Goal: Task Accomplishment & Management: Use online tool/utility

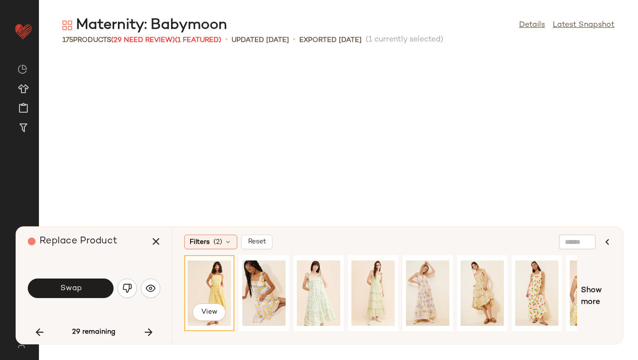
scroll to position [364, 0]
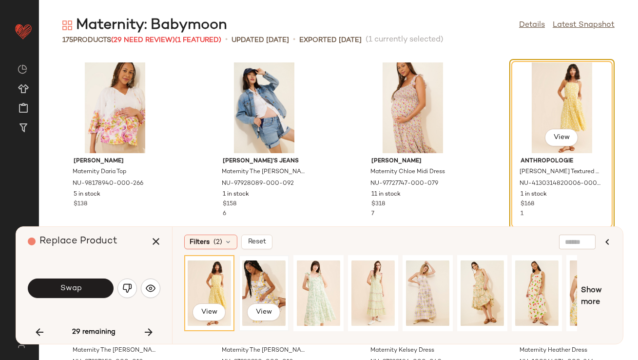
click at [268, 291] on div "View" at bounding box center [263, 293] width 43 height 69
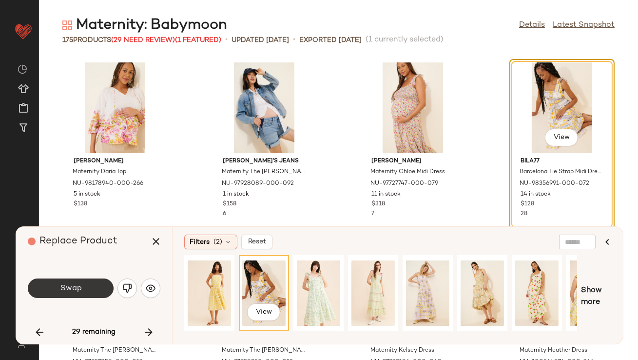
click at [65, 282] on button "Swap" at bounding box center [71, 289] width 86 height 20
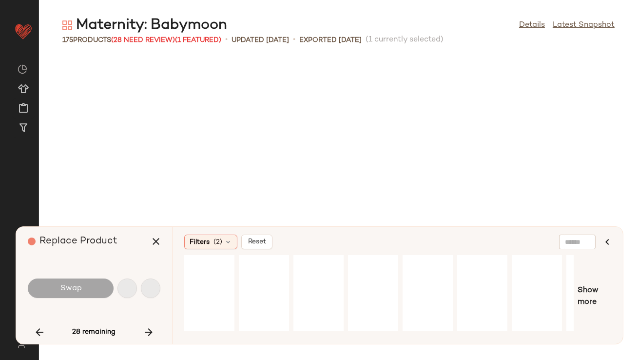
scroll to position [714, 0]
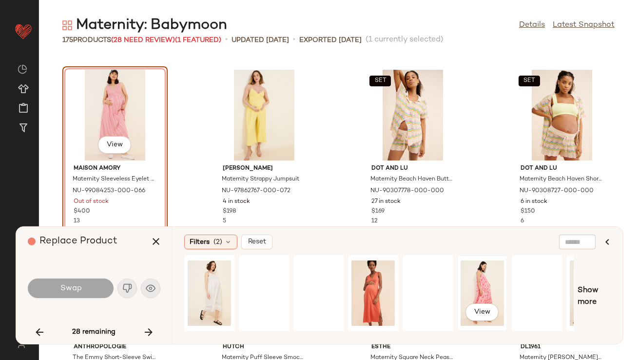
click at [480, 290] on div "View" at bounding box center [482, 293] width 43 height 69
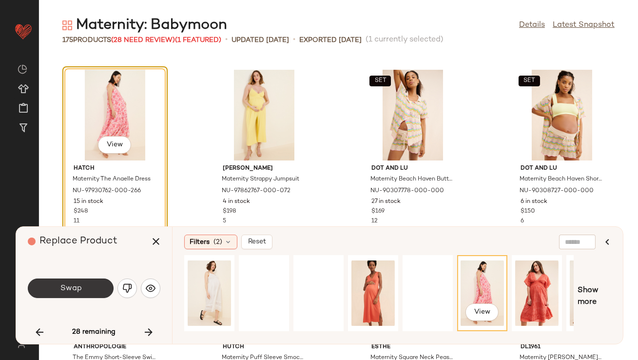
click at [94, 284] on button "Swap" at bounding box center [71, 289] width 86 height 20
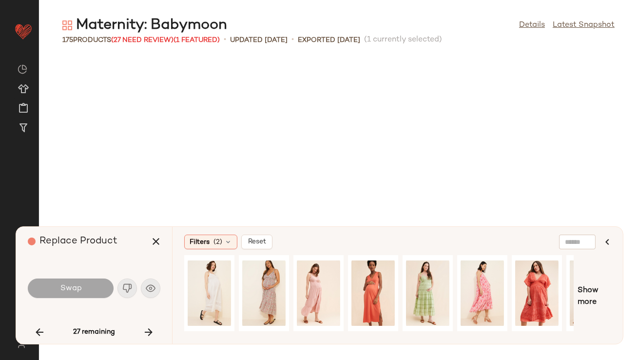
scroll to position [1607, 0]
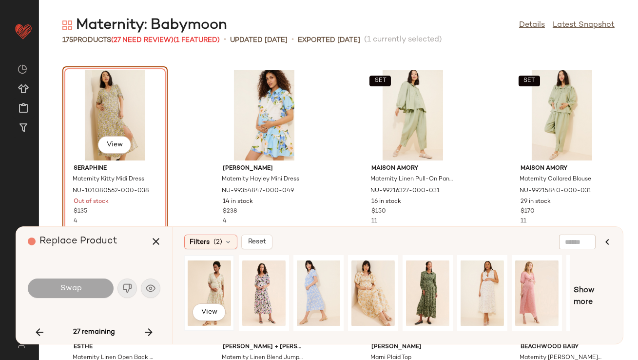
click at [199, 287] on div "View" at bounding box center [209, 293] width 43 height 69
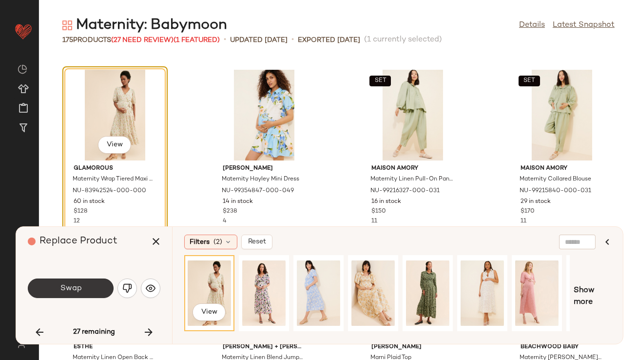
click at [63, 280] on button "Swap" at bounding box center [71, 289] width 86 height 20
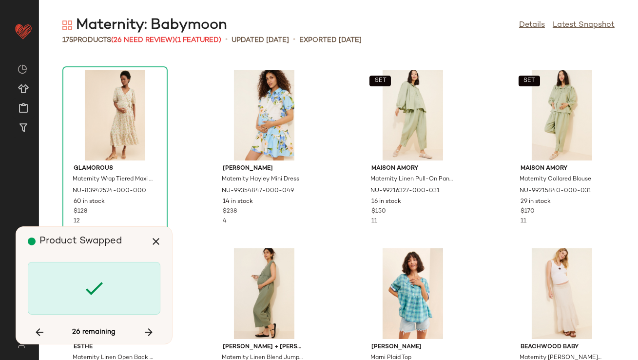
scroll to position [2142, 0]
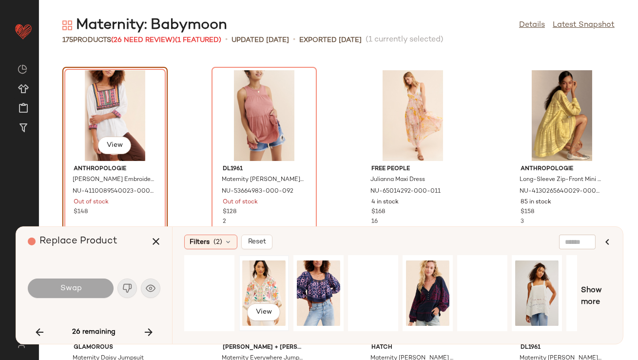
click at [267, 281] on div "View" at bounding box center [263, 293] width 43 height 69
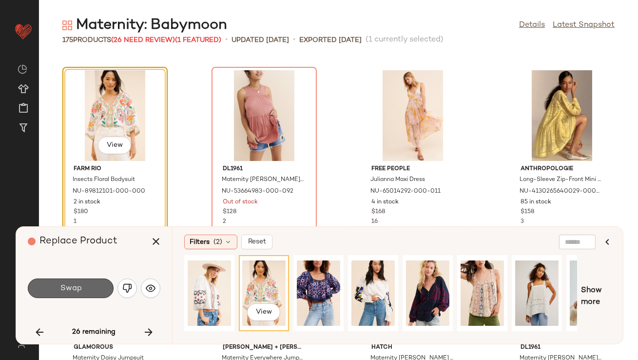
click at [87, 291] on button "Swap" at bounding box center [71, 289] width 86 height 20
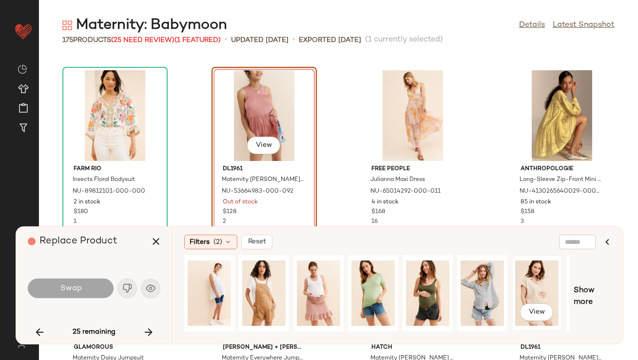
click at [546, 288] on div "View" at bounding box center [537, 293] width 43 height 69
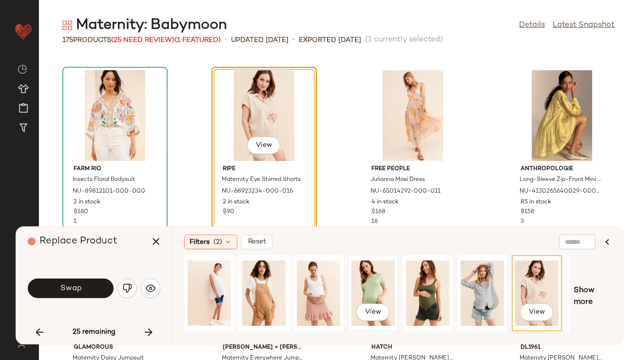
click at [368, 275] on div "View" at bounding box center [373, 293] width 43 height 69
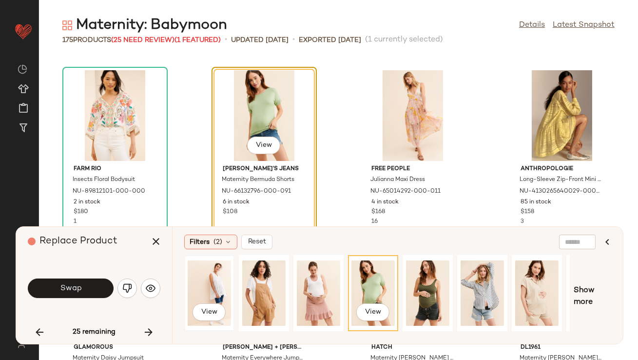
click at [219, 282] on div "View" at bounding box center [209, 293] width 43 height 69
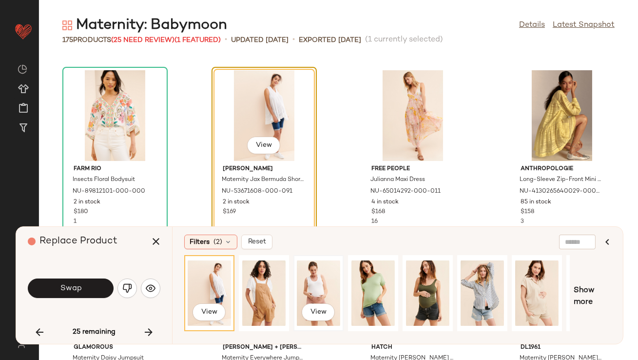
click at [317, 284] on div "View" at bounding box center [318, 293] width 43 height 69
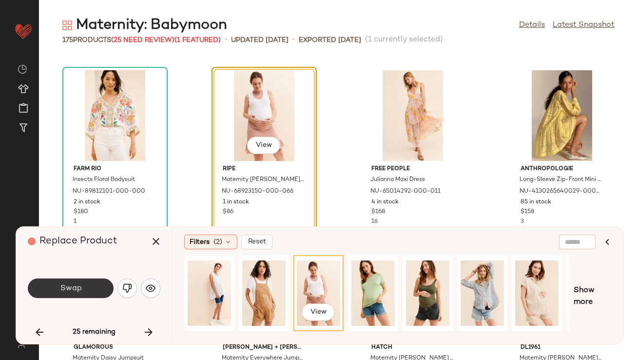
click at [98, 296] on button "Swap" at bounding box center [71, 289] width 86 height 20
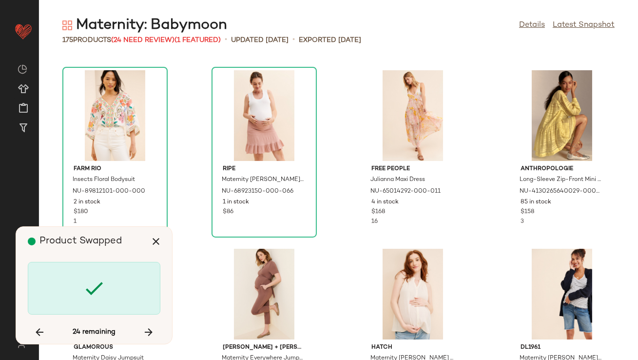
scroll to position [2499, 0]
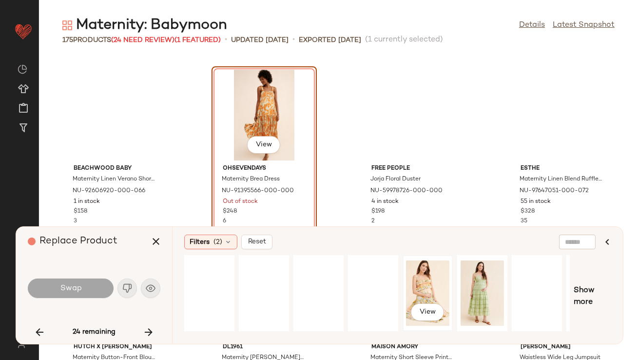
click at [418, 278] on div "View" at bounding box center [427, 293] width 43 height 69
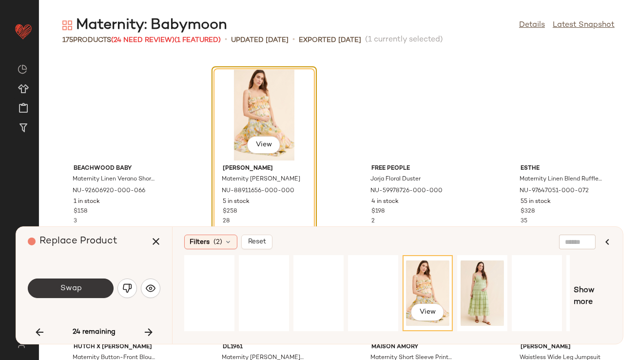
click at [99, 286] on button "Swap" at bounding box center [71, 289] width 86 height 20
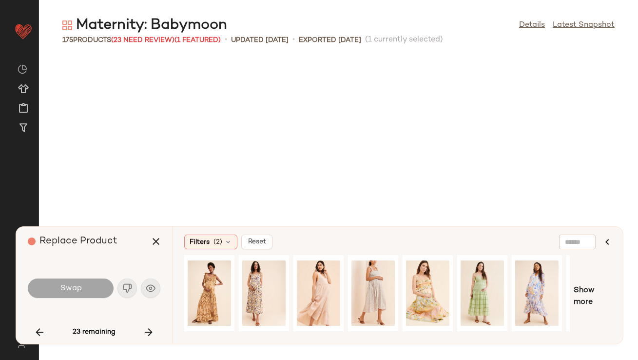
scroll to position [3034, 0]
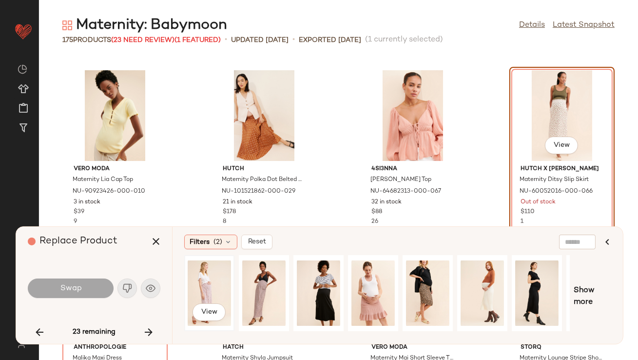
click at [214, 296] on div "View" at bounding box center [209, 293] width 43 height 69
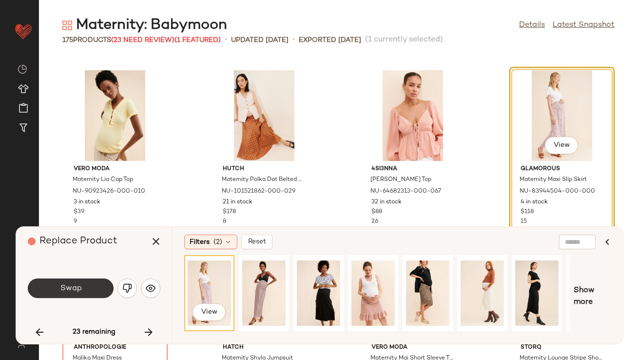
click at [83, 287] on button "Swap" at bounding box center [71, 289] width 86 height 20
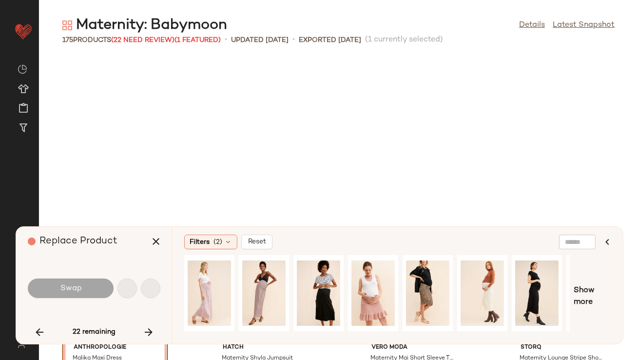
scroll to position [3213, 0]
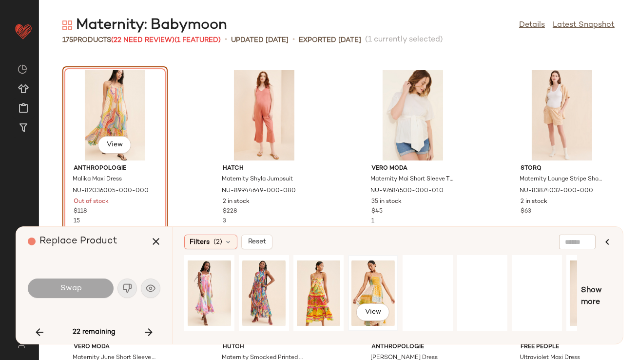
click at [362, 275] on div "View" at bounding box center [373, 293] width 43 height 69
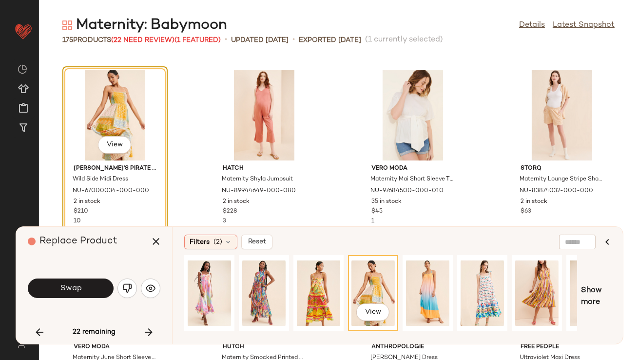
click at [89, 285] on button "Swap" at bounding box center [71, 289] width 86 height 20
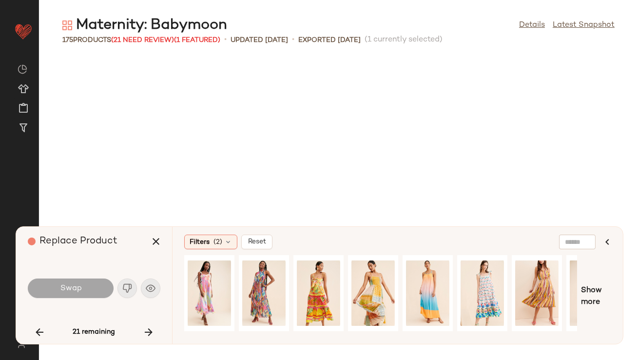
scroll to position [3748, 0]
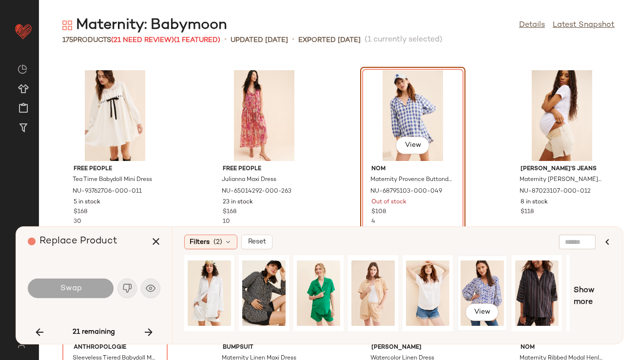
click at [478, 292] on div "View" at bounding box center [482, 293] width 43 height 69
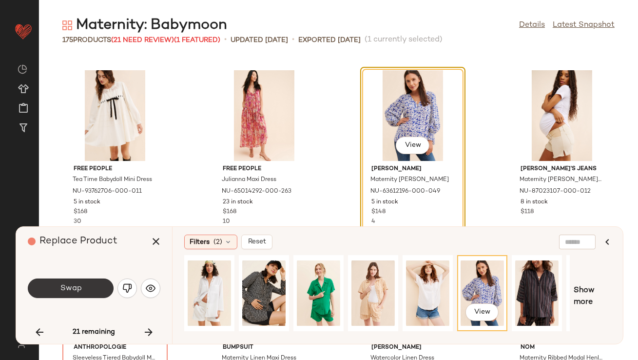
click at [69, 285] on span "Swap" at bounding box center [71, 288] width 22 height 9
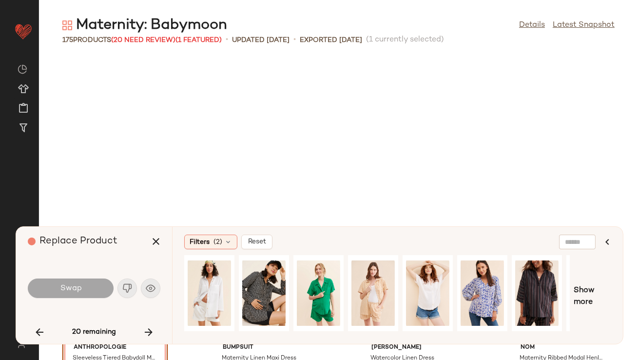
scroll to position [3927, 0]
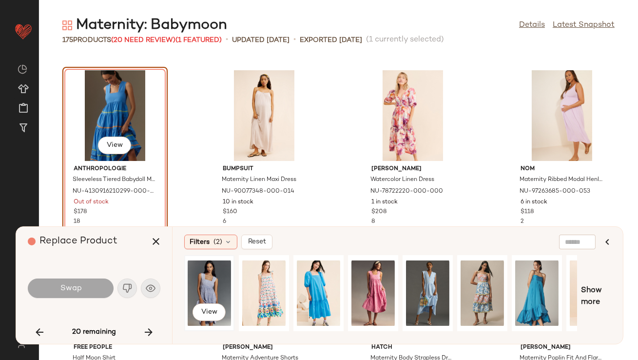
click at [191, 274] on div "View" at bounding box center [209, 293] width 43 height 69
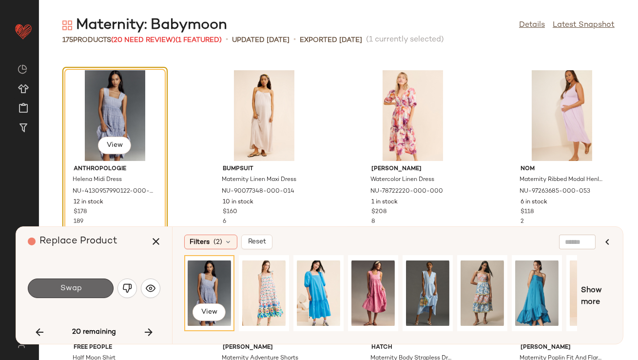
click at [102, 281] on button "Swap" at bounding box center [71, 289] width 86 height 20
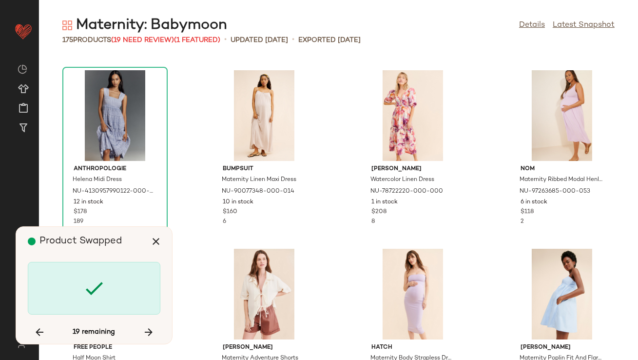
scroll to position [4641, 0]
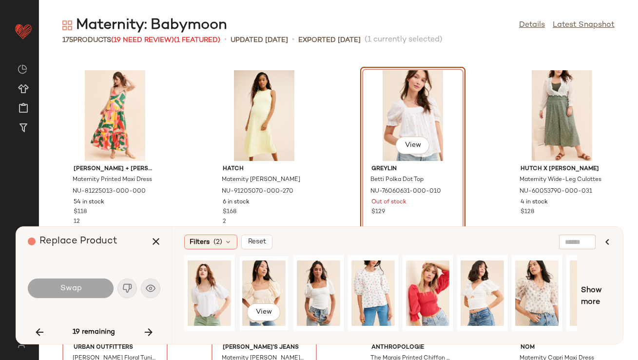
click at [263, 289] on div "View" at bounding box center [263, 293] width 43 height 69
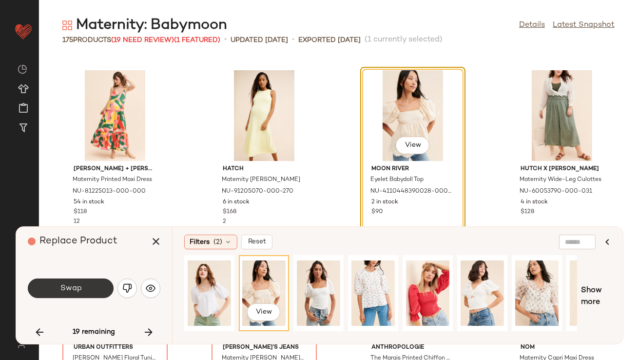
click at [100, 281] on button "Swap" at bounding box center [71, 289] width 86 height 20
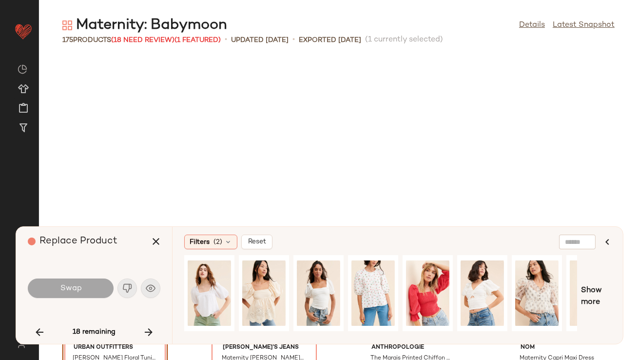
scroll to position [4819, 0]
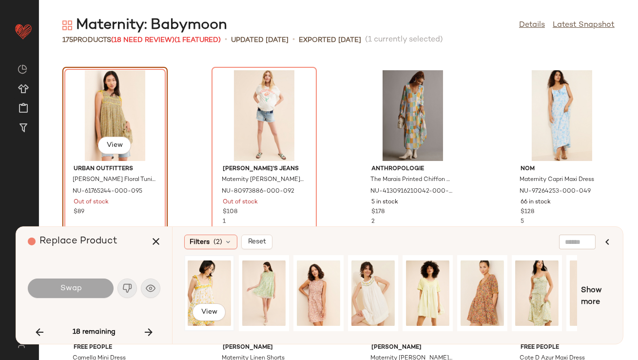
click at [213, 286] on div "View" at bounding box center [209, 293] width 43 height 69
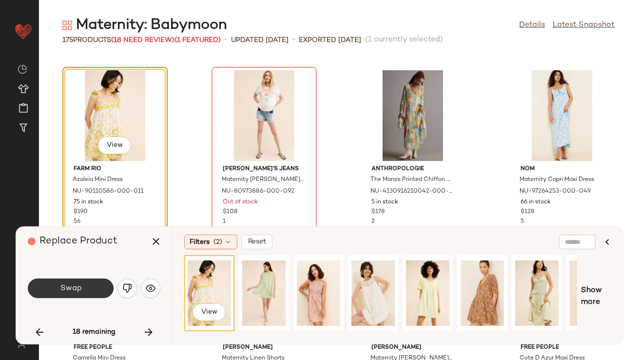
click at [91, 289] on button "Swap" at bounding box center [71, 289] width 86 height 20
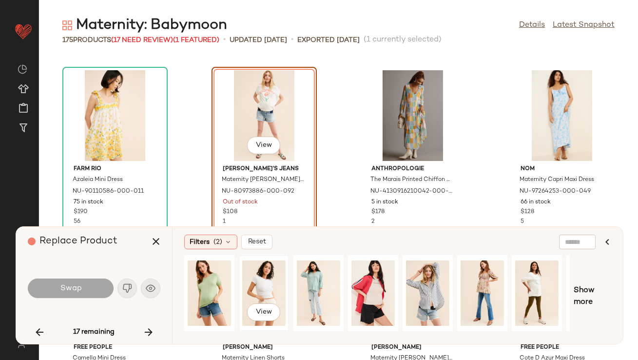
click at [253, 286] on div "View" at bounding box center [263, 293] width 43 height 69
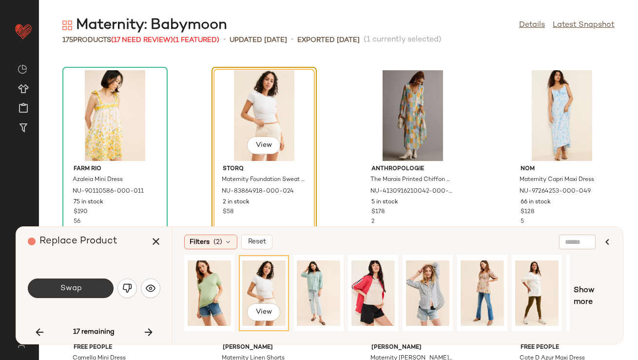
click at [92, 286] on button "Swap" at bounding box center [71, 289] width 86 height 20
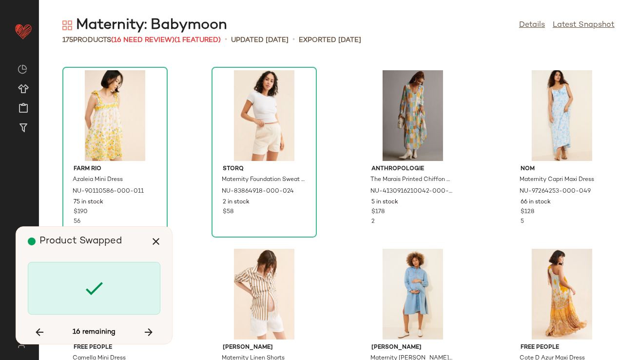
scroll to position [5177, 0]
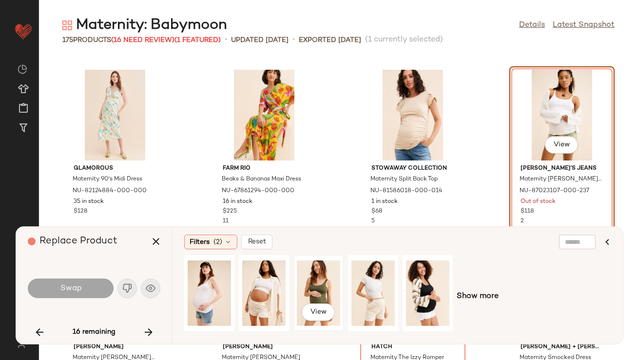
click at [299, 285] on div "View" at bounding box center [318, 293] width 43 height 69
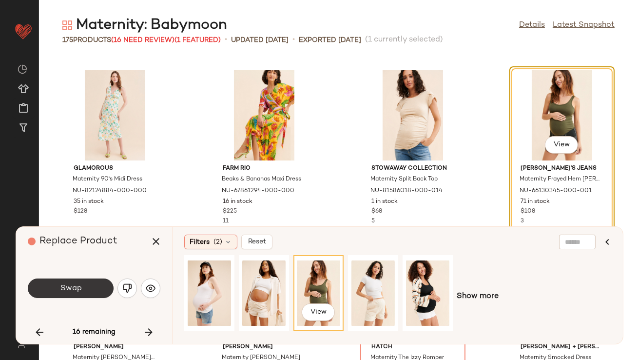
click at [101, 289] on button "Swap" at bounding box center [71, 289] width 86 height 20
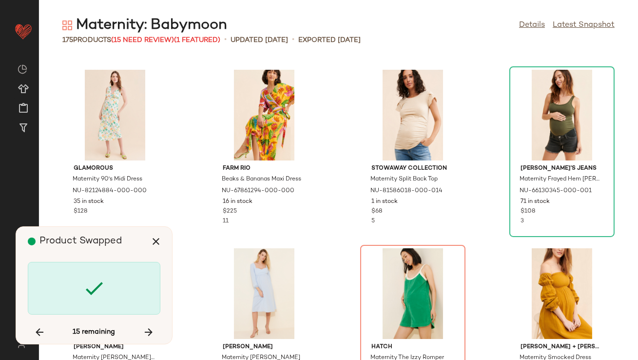
scroll to position [5355, 0]
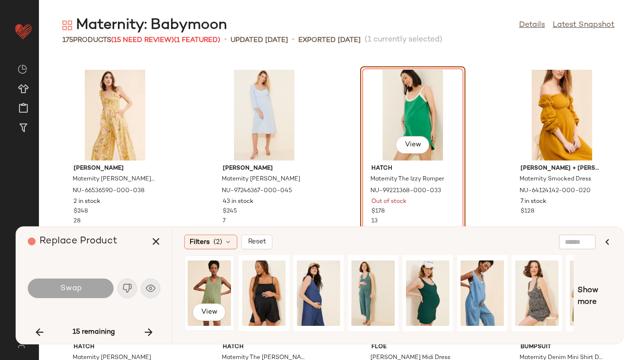
click at [206, 286] on div "View" at bounding box center [209, 293] width 43 height 69
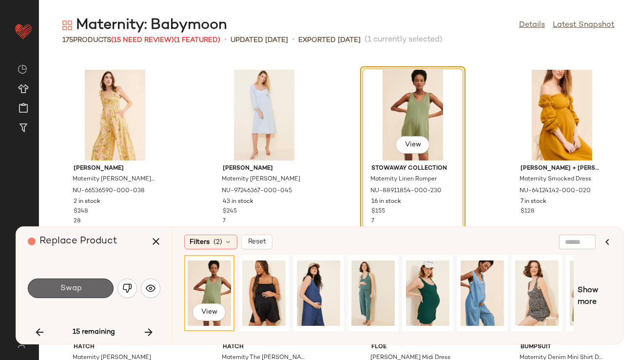
click at [99, 287] on button "Swap" at bounding box center [71, 289] width 86 height 20
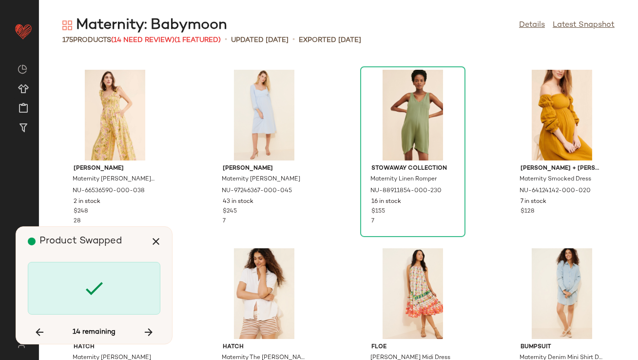
scroll to position [5891, 0]
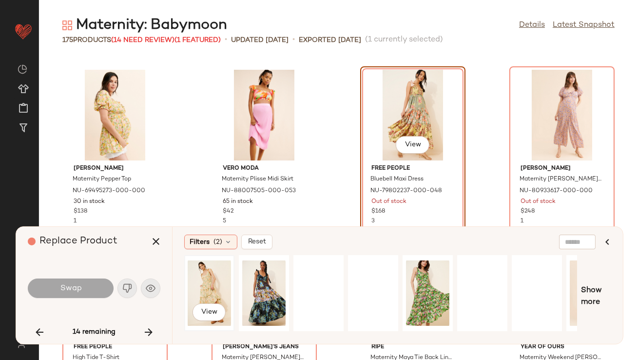
click at [226, 285] on div "View" at bounding box center [209, 293] width 43 height 69
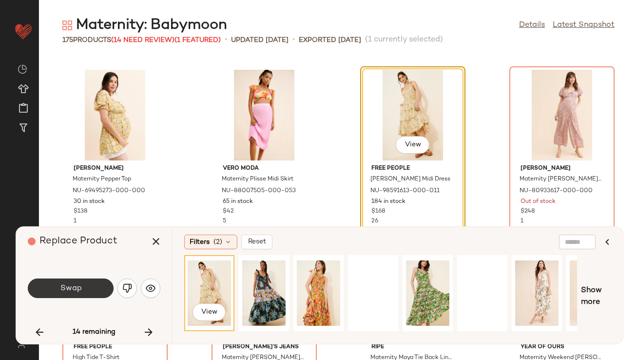
click at [84, 289] on button "Swap" at bounding box center [71, 289] width 86 height 20
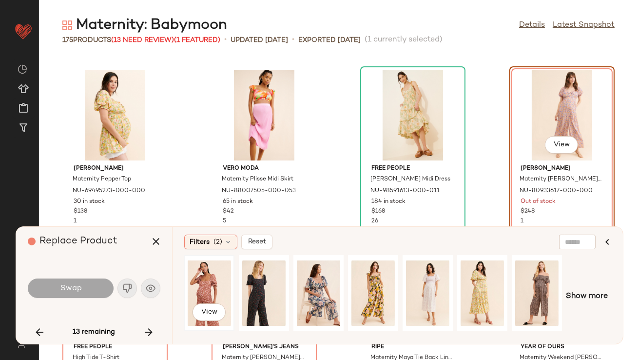
click at [209, 284] on div "View" at bounding box center [209, 293] width 43 height 69
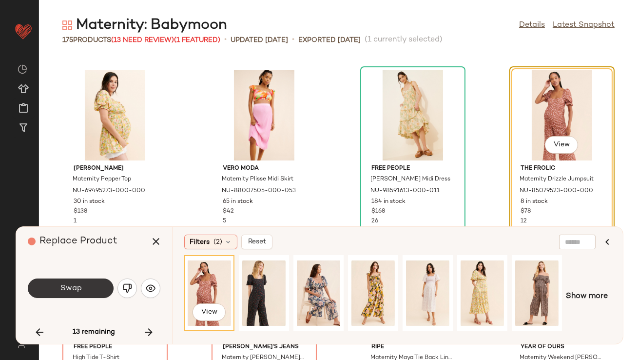
click at [95, 281] on button "Swap" at bounding box center [71, 289] width 86 height 20
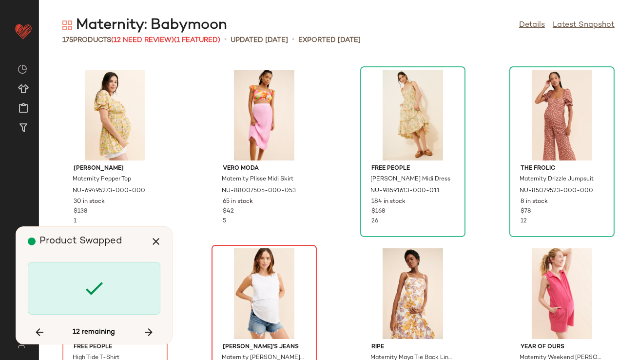
scroll to position [6070, 0]
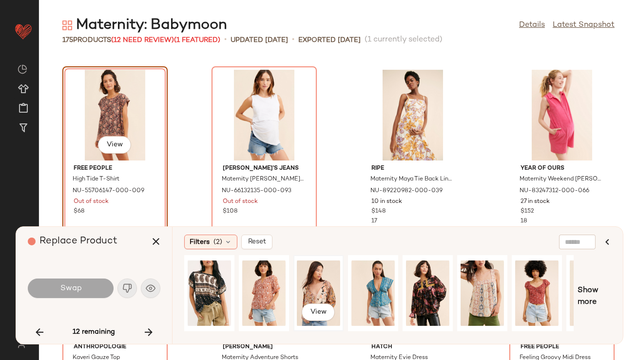
click at [324, 284] on div "View" at bounding box center [318, 293] width 43 height 69
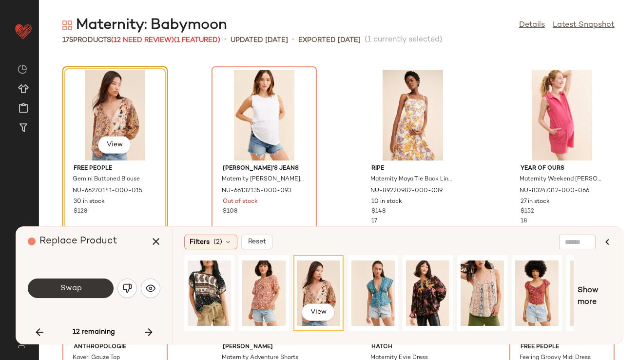
click at [95, 289] on button "Swap" at bounding box center [71, 289] width 86 height 20
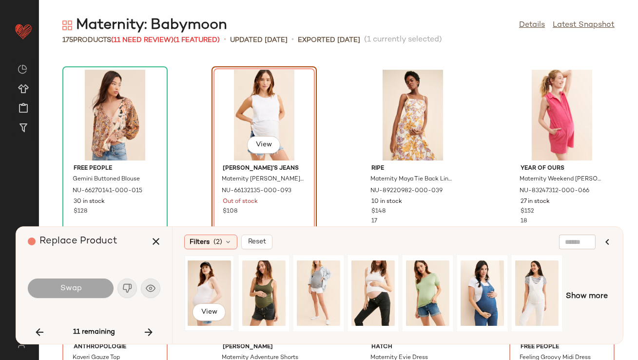
click at [195, 283] on div "View" at bounding box center [209, 293] width 43 height 69
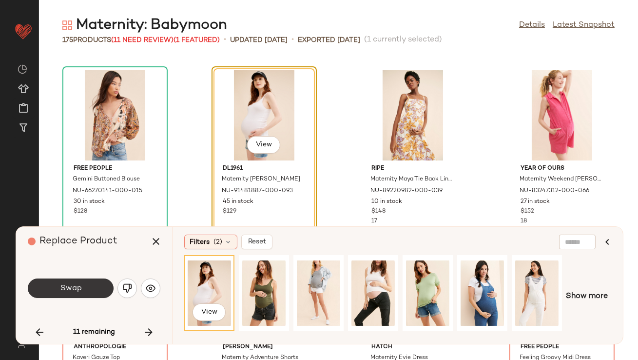
click at [96, 285] on button "Swap" at bounding box center [71, 289] width 86 height 20
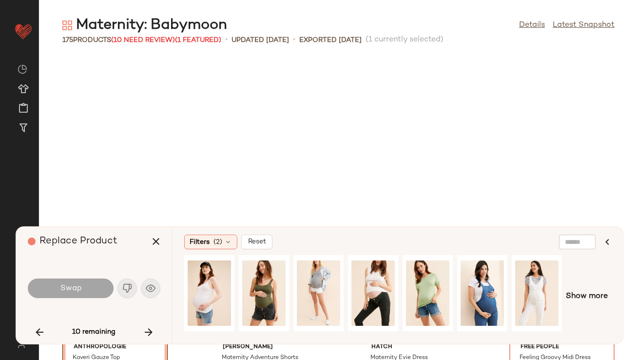
scroll to position [6248, 0]
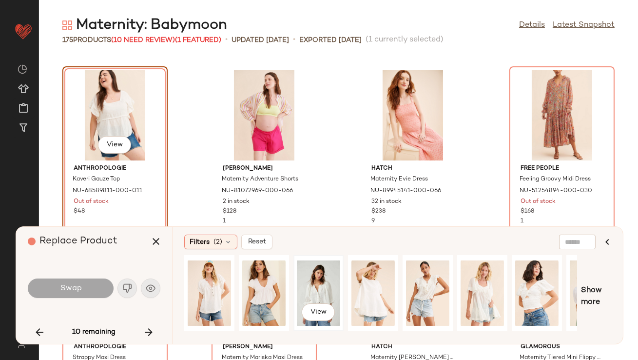
click at [309, 295] on div "View" at bounding box center [318, 293] width 43 height 69
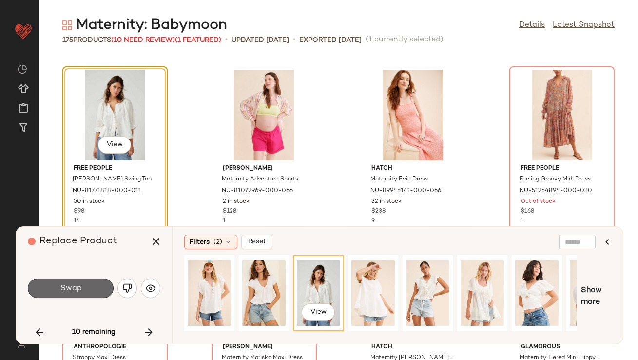
click at [85, 286] on button "Swap" at bounding box center [71, 289] width 86 height 20
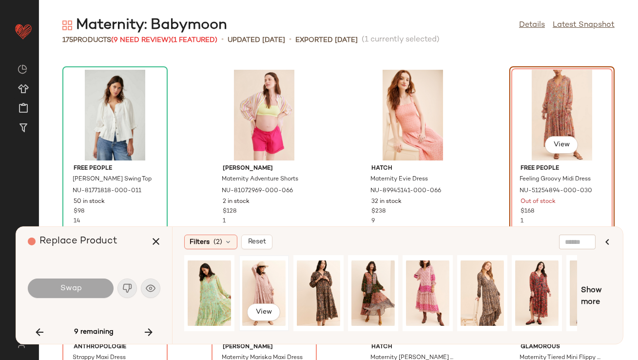
click at [278, 279] on div "View" at bounding box center [263, 293] width 43 height 69
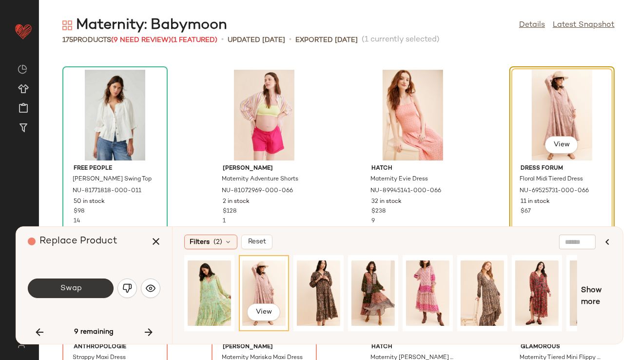
click at [88, 295] on button "Swap" at bounding box center [71, 289] width 86 height 20
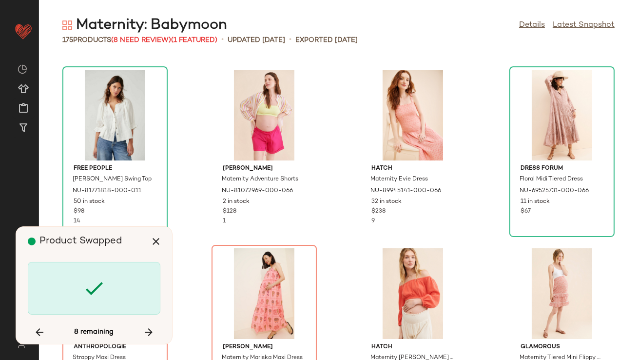
scroll to position [6426, 0]
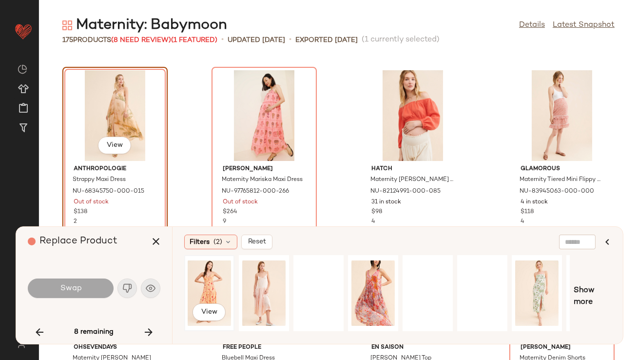
click at [206, 289] on div "View" at bounding box center [209, 293] width 43 height 69
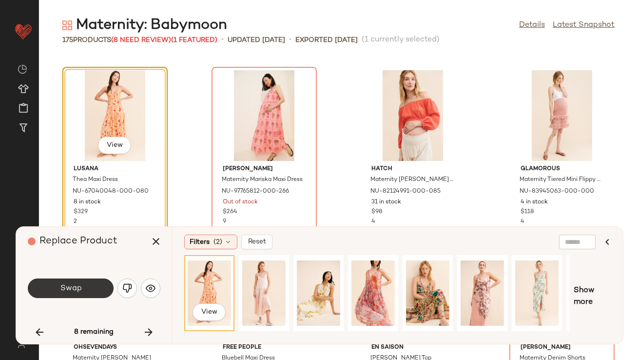
click at [100, 280] on button "Swap" at bounding box center [71, 289] width 86 height 20
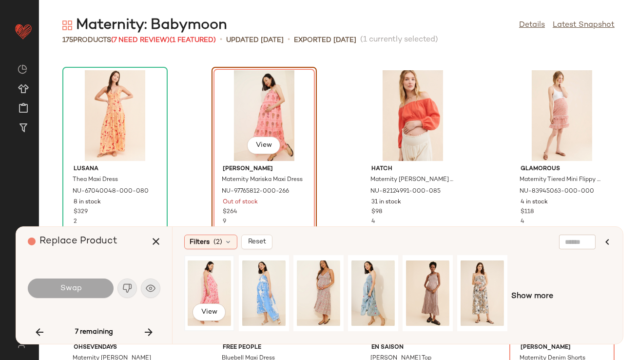
click at [197, 298] on div "View" at bounding box center [209, 293] width 43 height 69
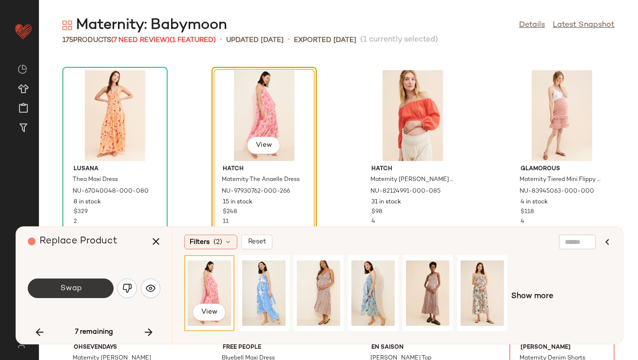
click at [106, 290] on button "Swap" at bounding box center [71, 289] width 86 height 20
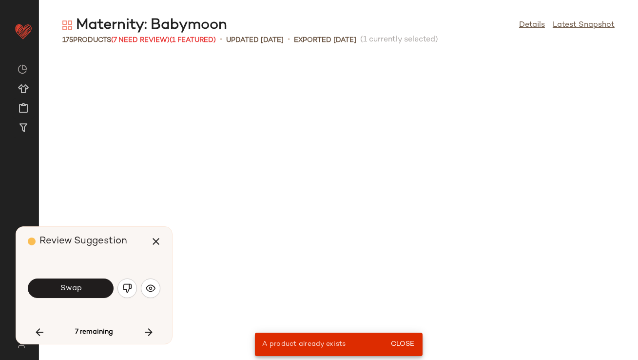
scroll to position [714, 0]
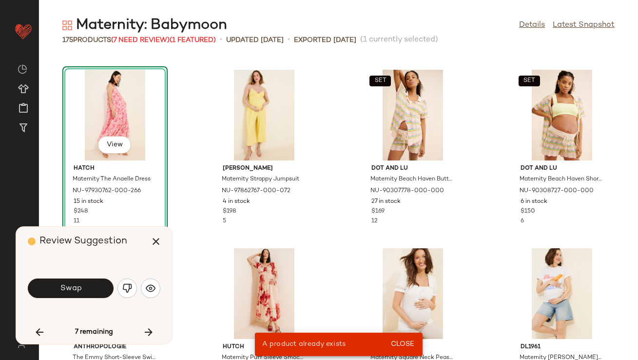
click at [134, 144] on div "View" at bounding box center [115, 115] width 99 height 91
click at [147, 331] on icon "button" at bounding box center [149, 332] width 12 height 12
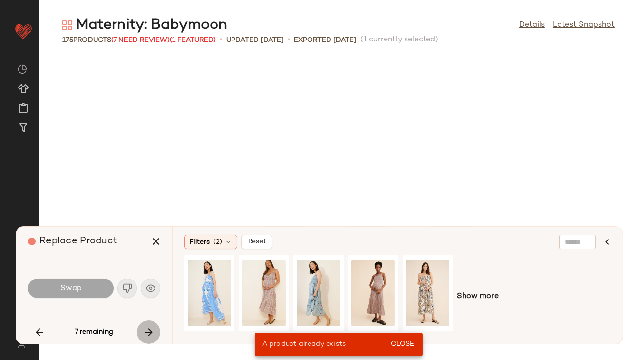
scroll to position [6605, 0]
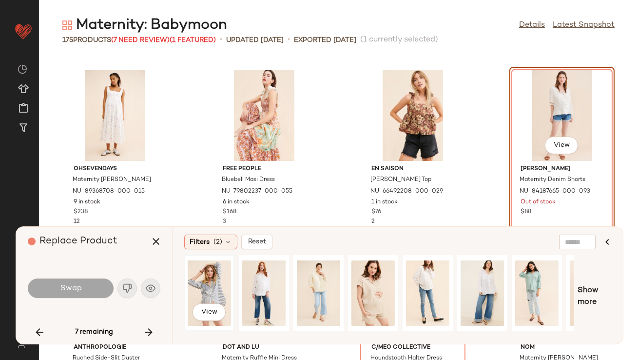
click at [206, 292] on div "View" at bounding box center [209, 293] width 43 height 69
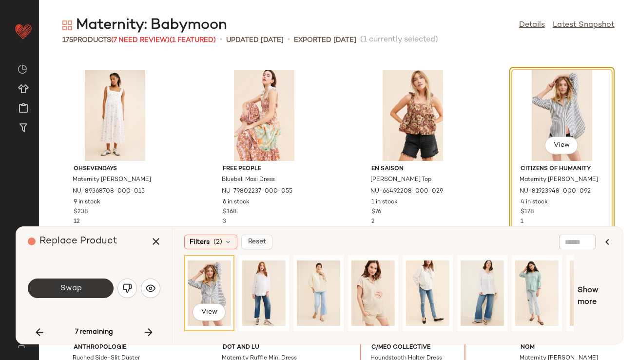
click at [74, 293] on span "Swap" at bounding box center [71, 288] width 22 height 9
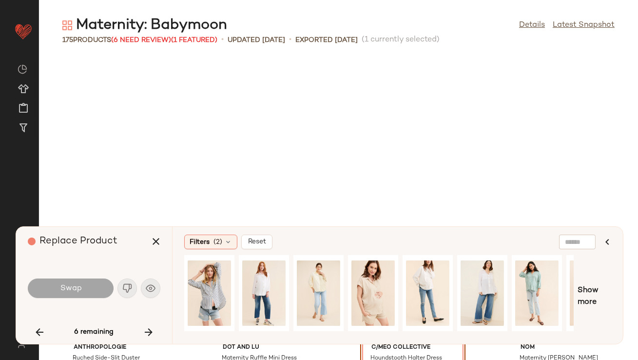
scroll to position [6784, 0]
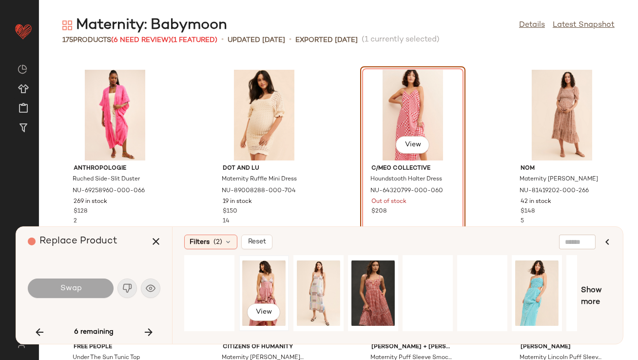
click at [259, 284] on div "View" at bounding box center [263, 293] width 43 height 69
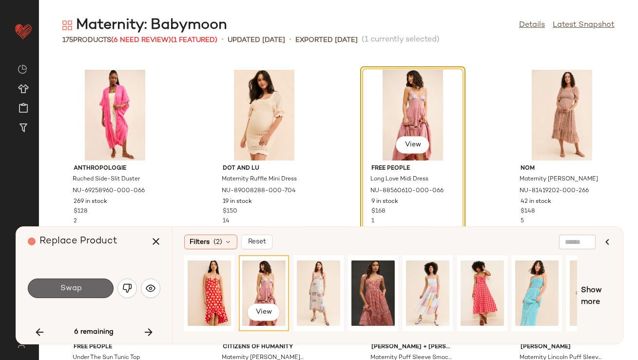
click at [75, 288] on span "Swap" at bounding box center [71, 288] width 22 height 9
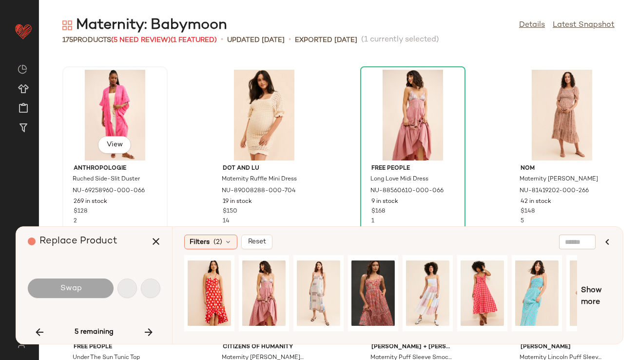
scroll to position [7141, 0]
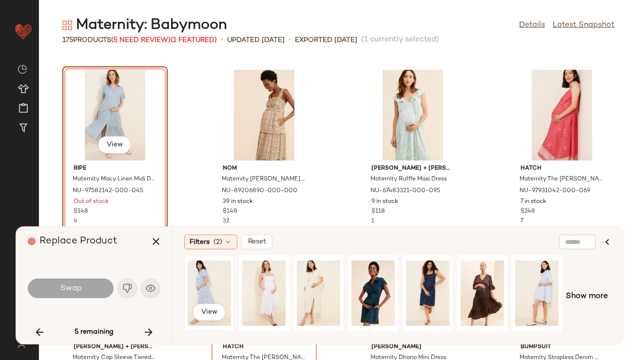
click at [195, 274] on div "View" at bounding box center [209, 293] width 43 height 69
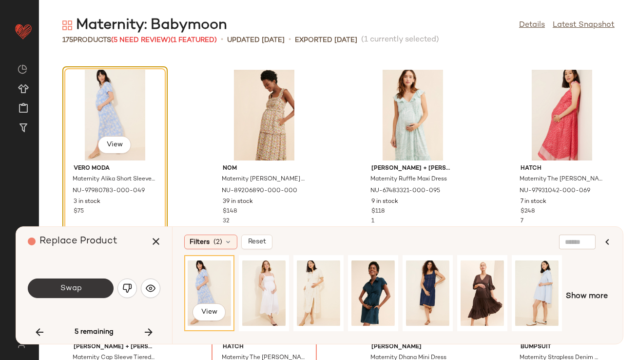
click at [101, 289] on button "Swap" at bounding box center [71, 289] width 86 height 20
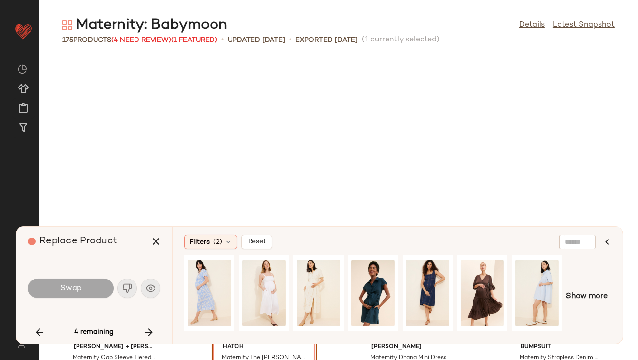
scroll to position [7319, 0]
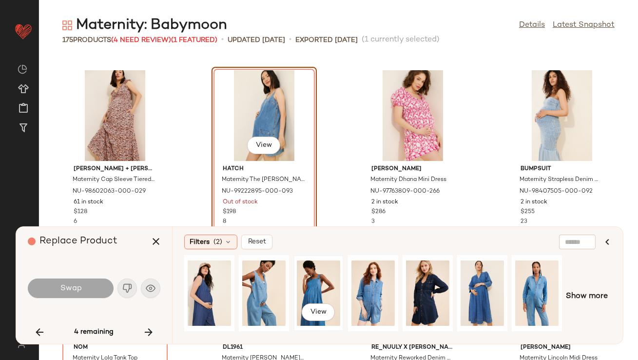
click at [323, 282] on div "View" at bounding box center [318, 293] width 43 height 69
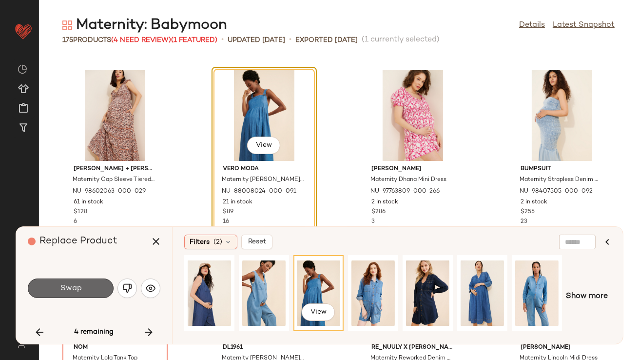
click at [76, 289] on span "Swap" at bounding box center [71, 288] width 22 height 9
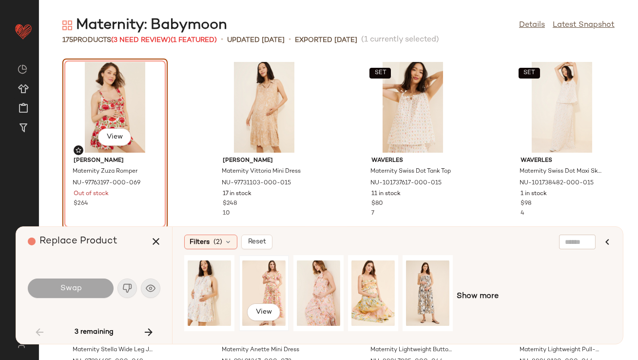
click at [264, 281] on div "View" at bounding box center [263, 293] width 43 height 69
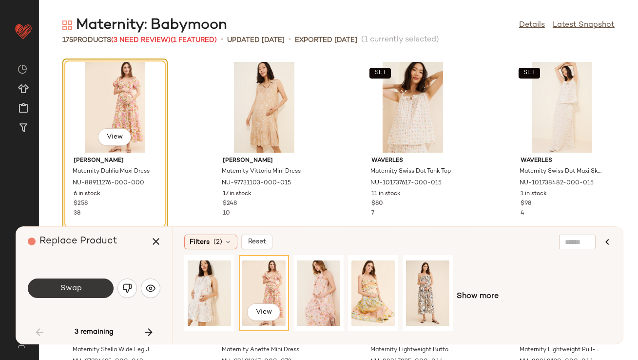
click at [91, 288] on button "Swap" at bounding box center [71, 289] width 86 height 20
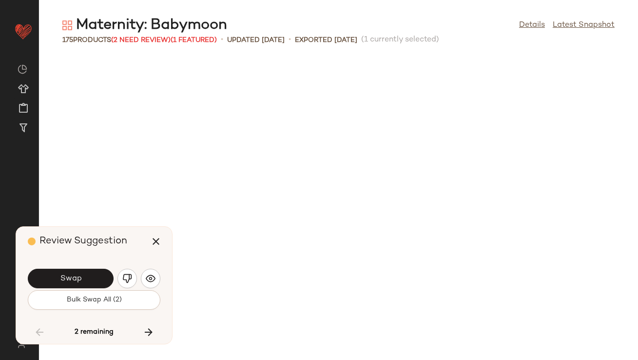
scroll to position [714, 0]
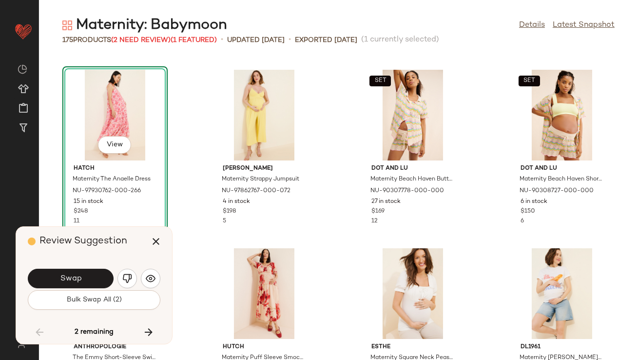
click at [119, 130] on div "View" at bounding box center [115, 115] width 99 height 91
click at [119, 304] on button "Bulk Swap All (2)" at bounding box center [94, 300] width 133 height 20
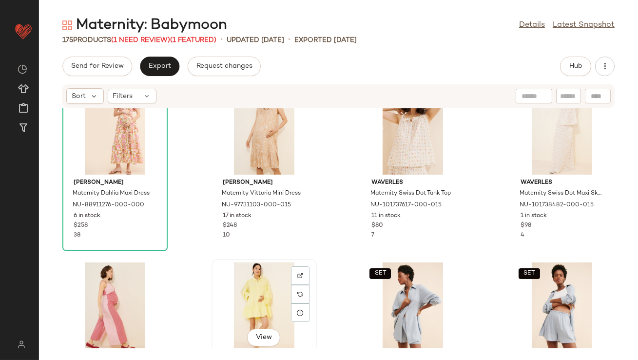
scroll to position [31, 0]
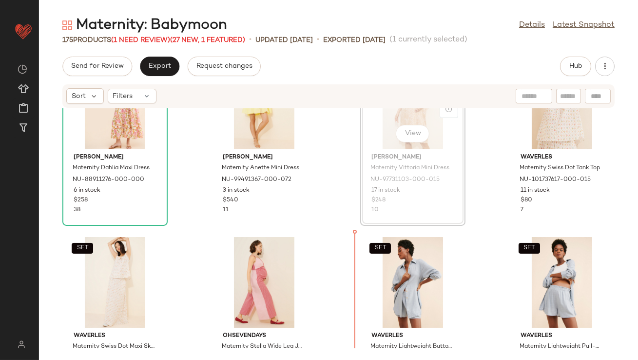
drag, startPoint x: 421, startPoint y: 135, endPoint x: 420, endPoint y: 141, distance: 6.4
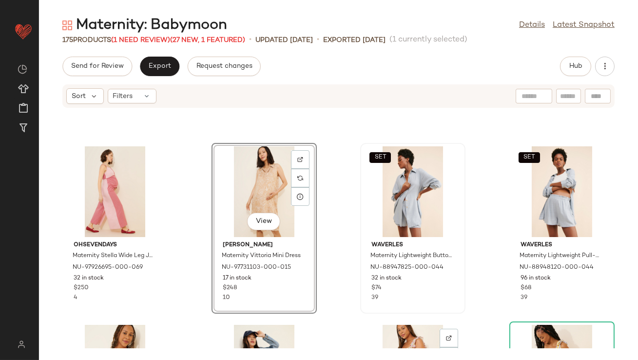
scroll to position [117, 0]
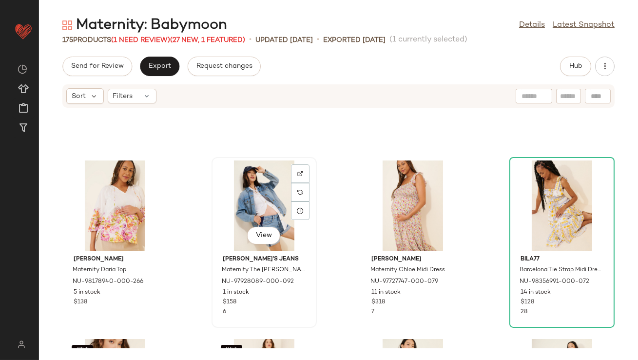
scroll to position [459, 0]
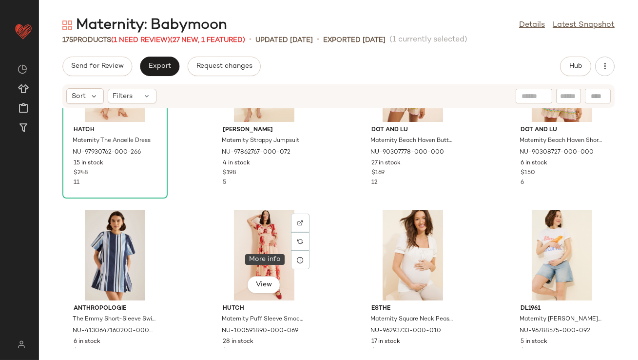
scroll to position [817, 0]
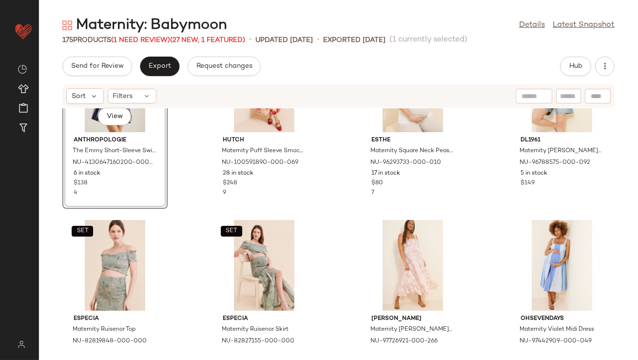
scroll to position [1019, 0]
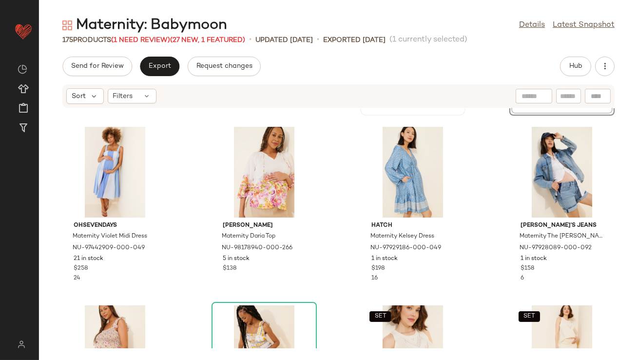
scroll to position [363, 0]
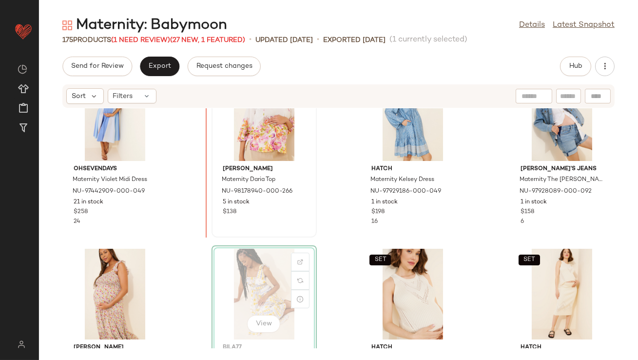
scroll to position [398, 0]
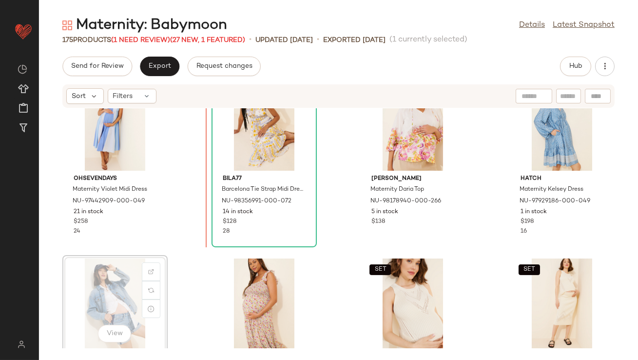
scroll to position [399, 0]
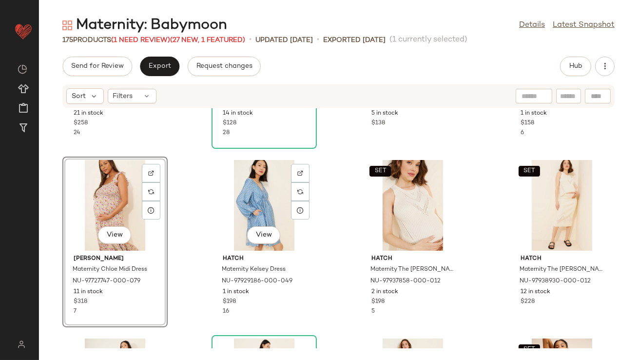
scroll to position [506, 0]
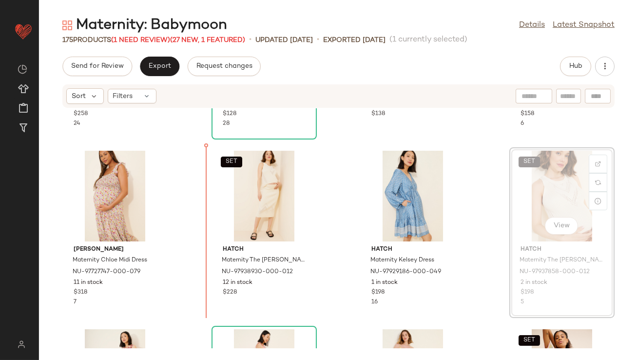
drag, startPoint x: 550, startPoint y: 185, endPoint x: 537, endPoint y: 185, distance: 13.2
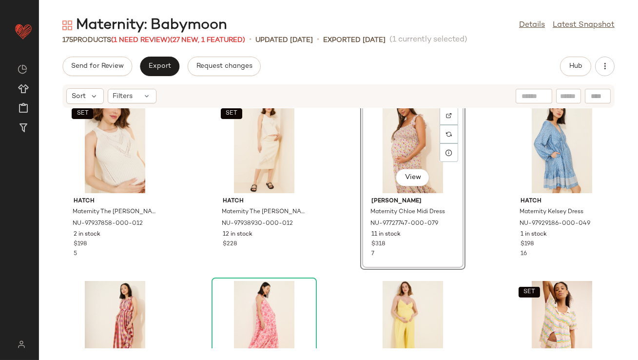
scroll to position [654, 0]
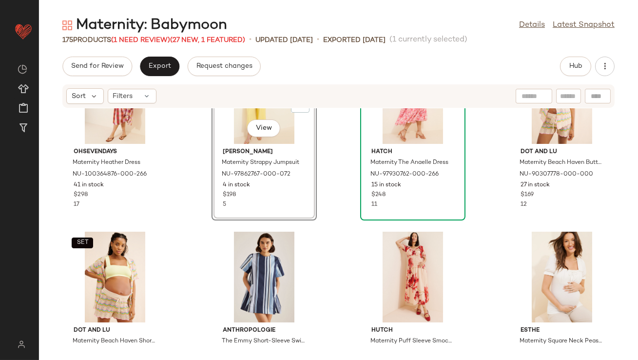
scroll to position [785, 0]
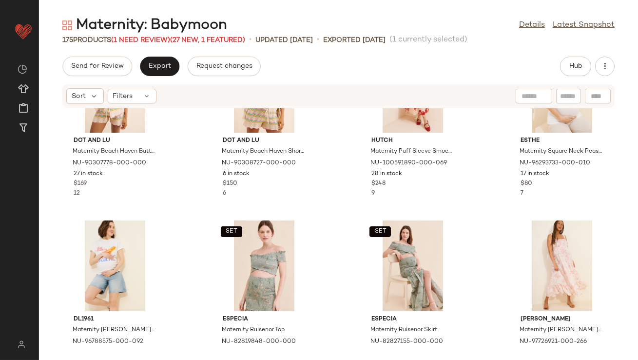
scroll to position [973, 0]
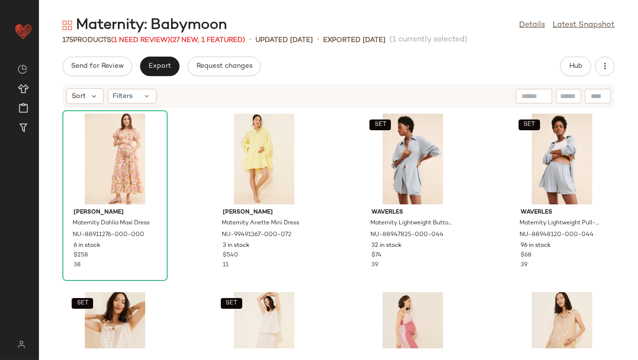
click at [148, 34] on div "Maternity: Babymoon" at bounding box center [144, 26] width 165 height 20
click at [148, 41] on span "(1 Need Review)" at bounding box center [140, 40] width 59 height 7
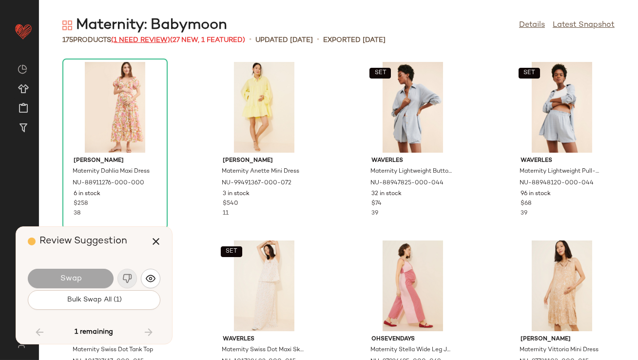
scroll to position [7497, 0]
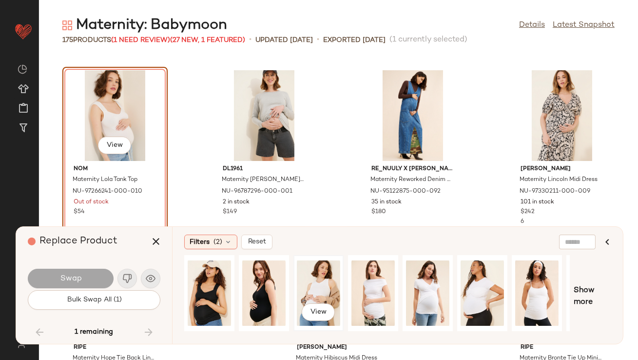
click at [323, 281] on div "View" at bounding box center [318, 293] width 43 height 69
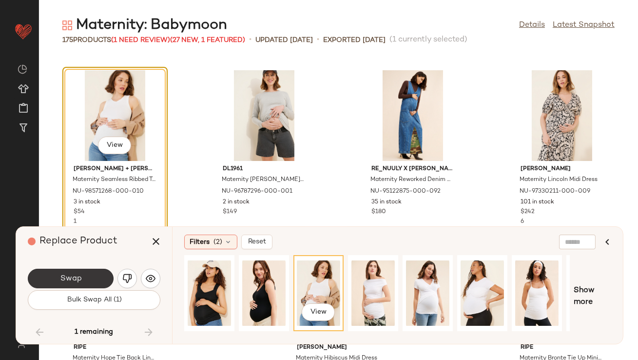
click at [88, 273] on button "Swap" at bounding box center [71, 279] width 86 height 20
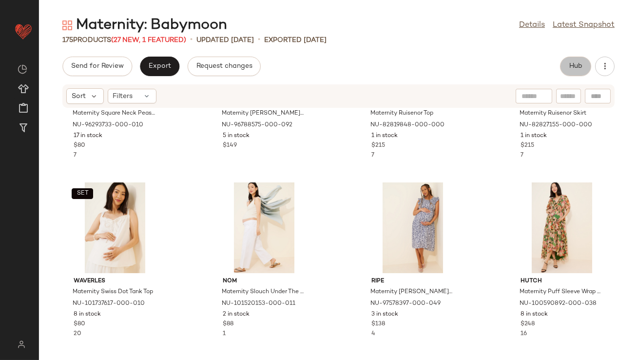
click at [562, 71] on button "Hub" at bounding box center [575, 67] width 31 height 20
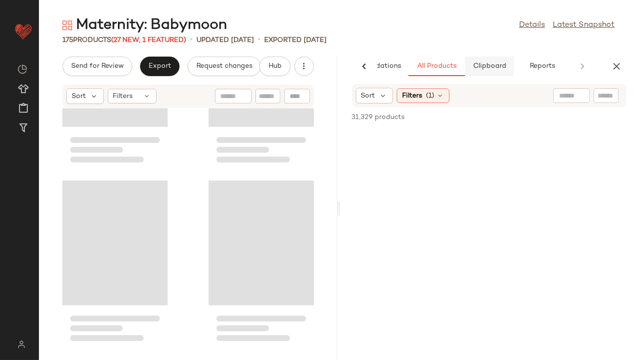
scroll to position [2499, 0]
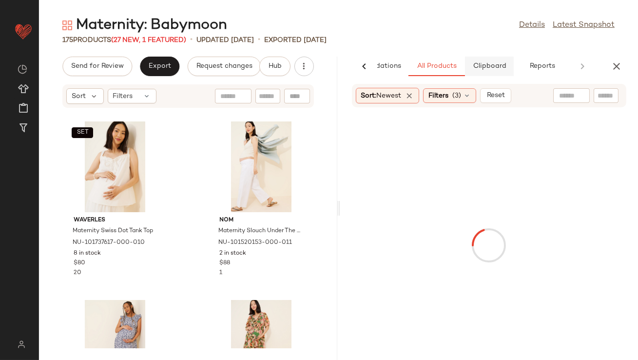
click at [504, 70] on span "Clipboard" at bounding box center [490, 66] width 34 height 8
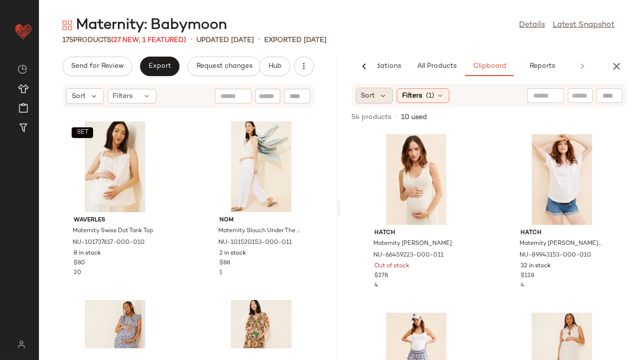
click at [378, 96] on div "Sort" at bounding box center [375, 96] width 38 height 16
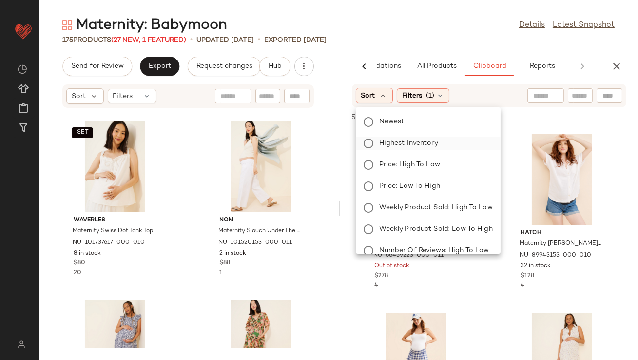
click at [384, 141] on span "Highest Inventory" at bounding box center [408, 143] width 59 height 10
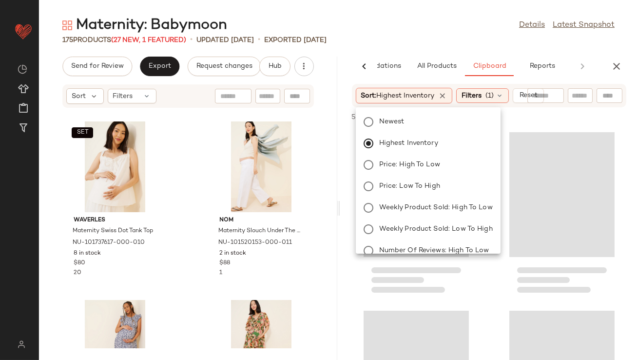
click at [414, 32] on div "Maternity: Babymoon Details Latest Snapshot" at bounding box center [338, 26] width 599 height 20
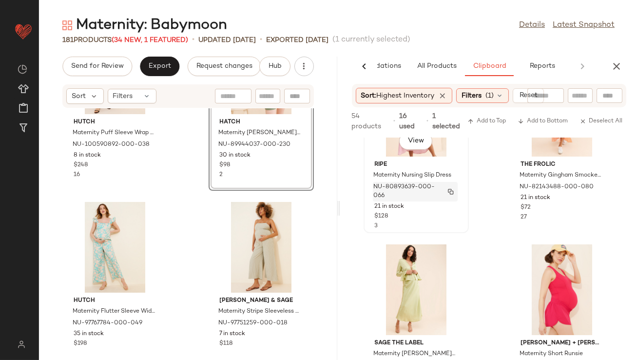
scroll to position [456, 0]
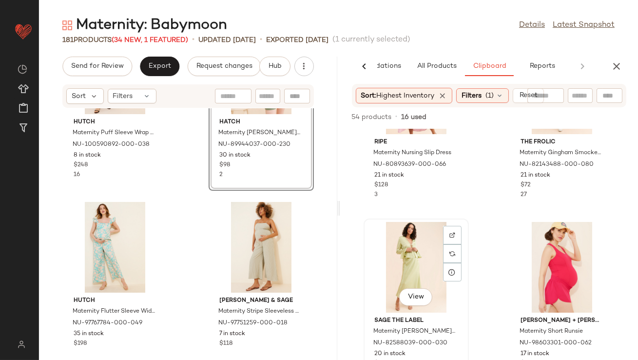
click at [410, 254] on div "View" at bounding box center [416, 267] width 99 height 91
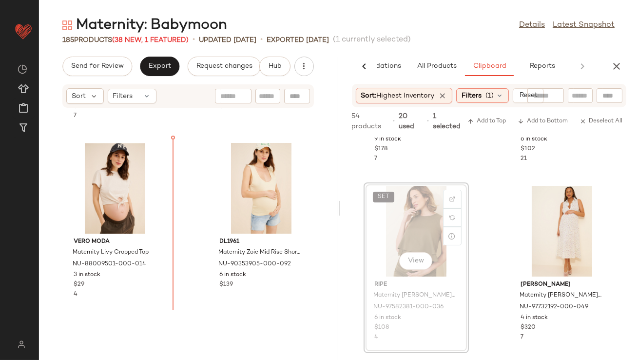
scroll to position [4798, 0]
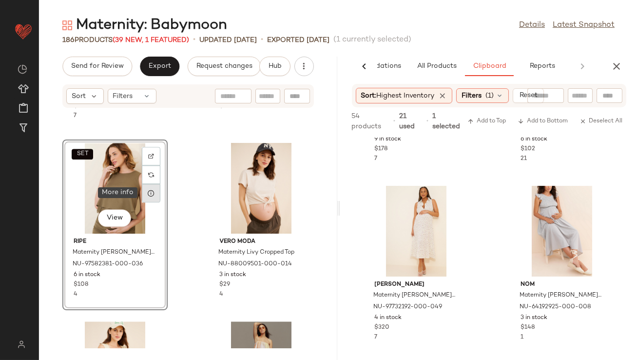
click at [148, 196] on icon at bounding box center [151, 193] width 8 height 8
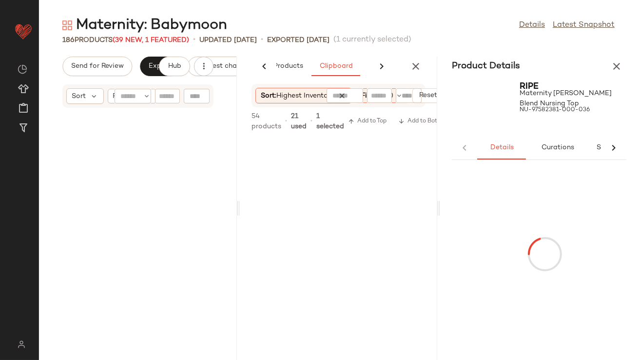
scroll to position [9640, 0]
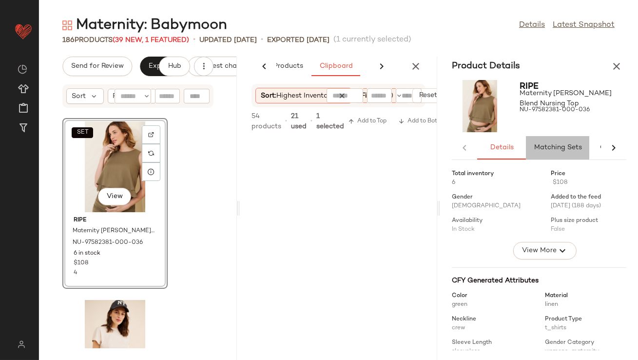
click at [556, 148] on span "Matching Sets" at bounding box center [558, 148] width 48 height 8
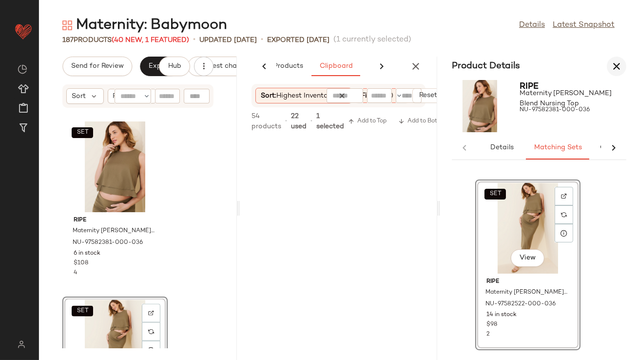
click at [612, 66] on icon "button" at bounding box center [617, 66] width 12 height 12
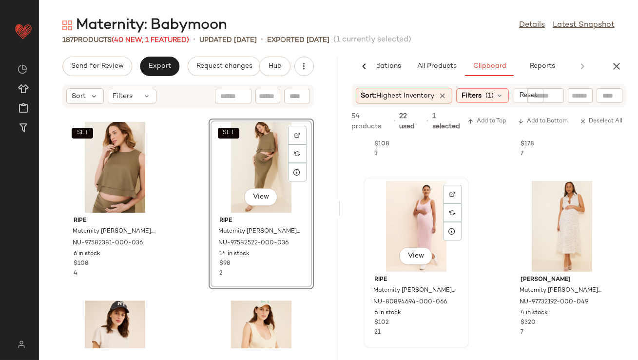
scroll to position [684, 0]
click at [444, 66] on span "All Products" at bounding box center [437, 66] width 40 height 8
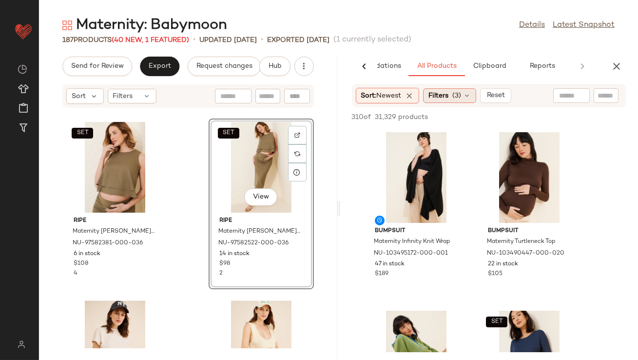
click at [449, 93] on span "Filters" at bounding box center [439, 96] width 20 height 10
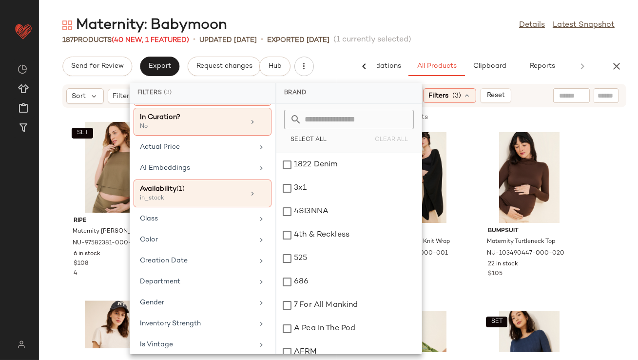
scroll to position [0, 0]
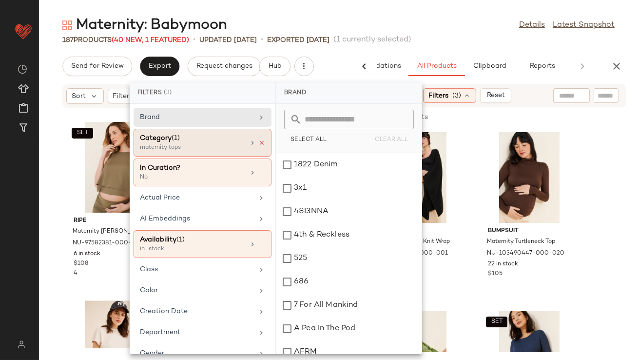
click at [259, 143] on icon at bounding box center [262, 142] width 7 height 7
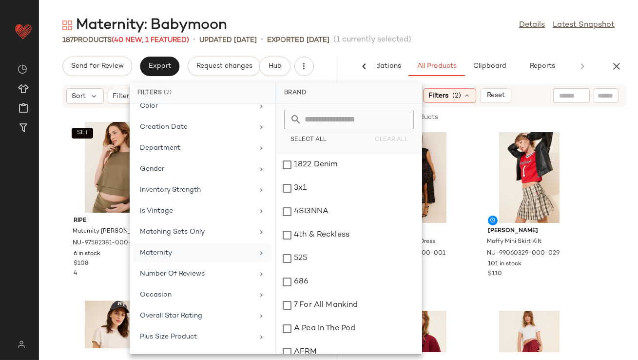
click at [180, 252] on div "Maternity" at bounding box center [197, 253] width 114 height 10
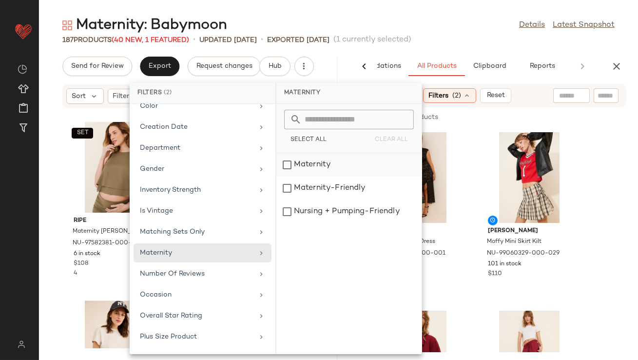
click at [292, 177] on div "Maternity" at bounding box center [349, 188] width 145 height 23
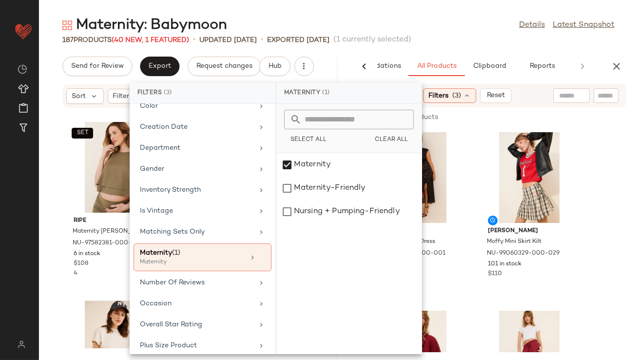
click at [425, 21] on div "Maternity: Babymoon Details Latest Snapshot" at bounding box center [338, 26] width 599 height 20
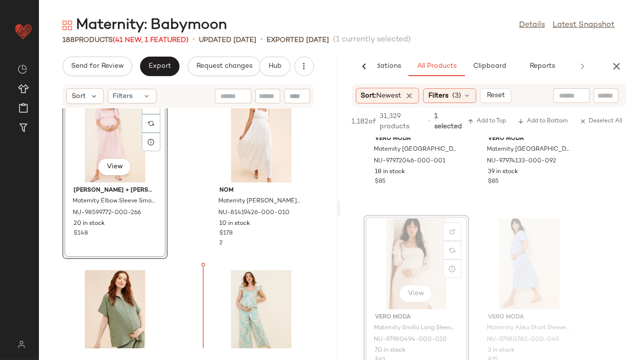
scroll to position [3506, 0]
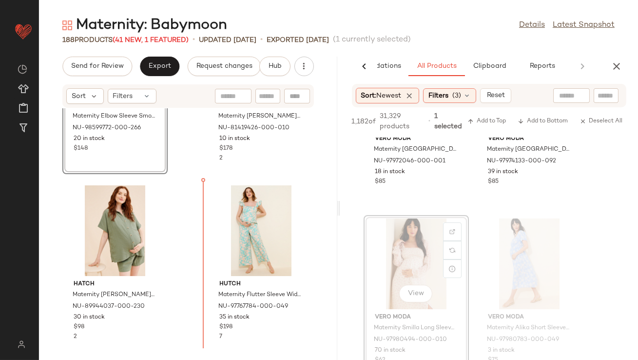
drag, startPoint x: 409, startPoint y: 264, endPoint x: 403, endPoint y: 265, distance: 5.5
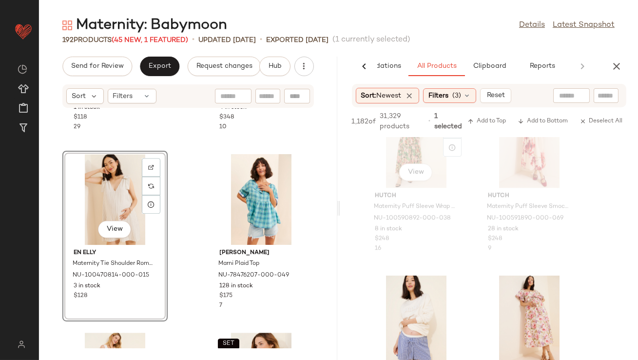
scroll to position [6025, 0]
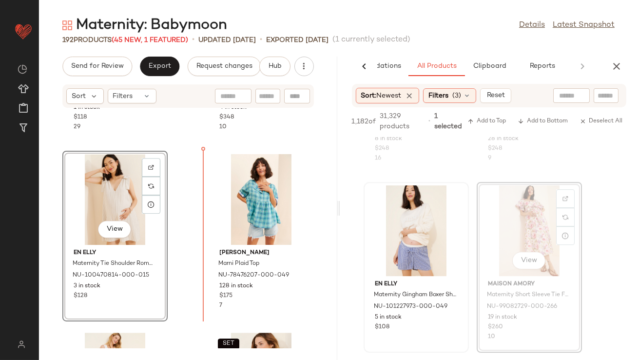
drag, startPoint x: 539, startPoint y: 211, endPoint x: 393, endPoint y: 241, distance: 149.4
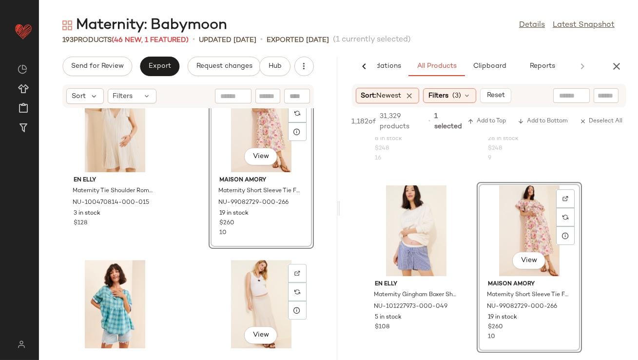
scroll to position [5073, 0]
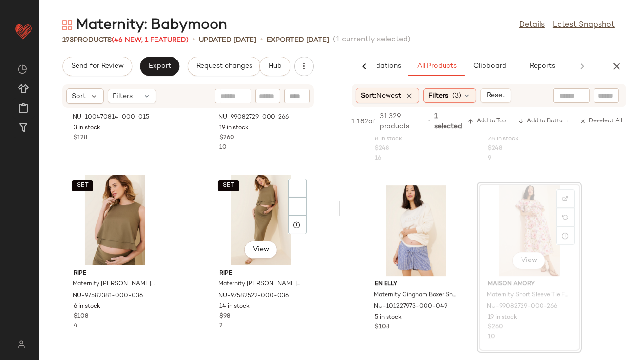
scroll to position [5311, 0]
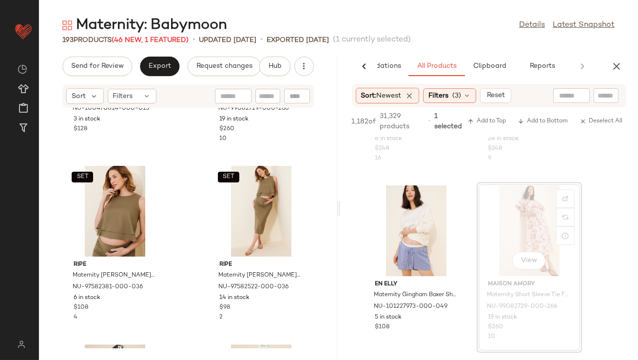
click at [619, 72] on button "button" at bounding box center [617, 67] width 20 height 20
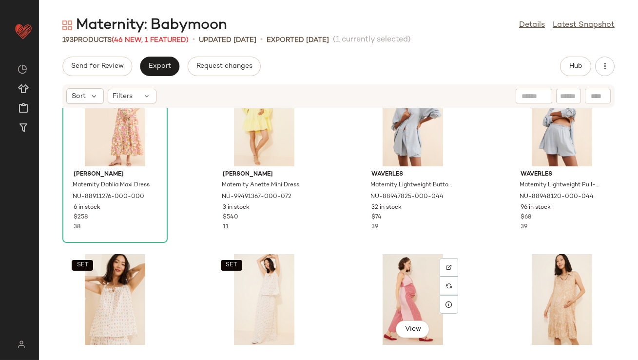
scroll to position [0, 0]
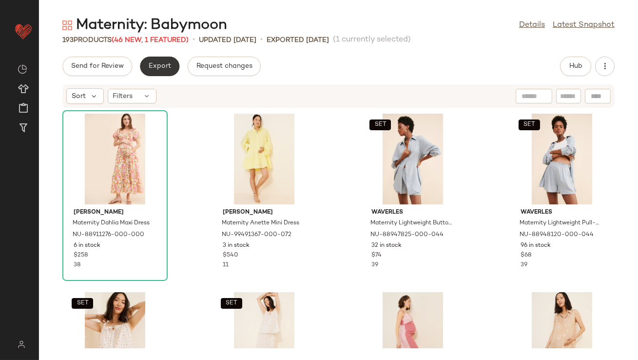
click at [166, 68] on span "Export" at bounding box center [159, 66] width 23 height 8
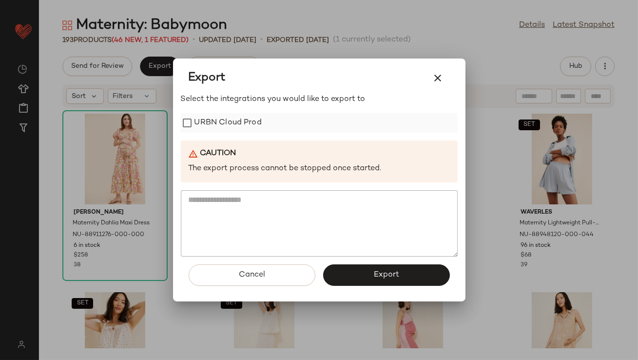
click at [204, 126] on label "URBN Cloud Prod" at bounding box center [228, 123] width 67 height 20
click at [441, 89] on button "button" at bounding box center [438, 77] width 23 height 23
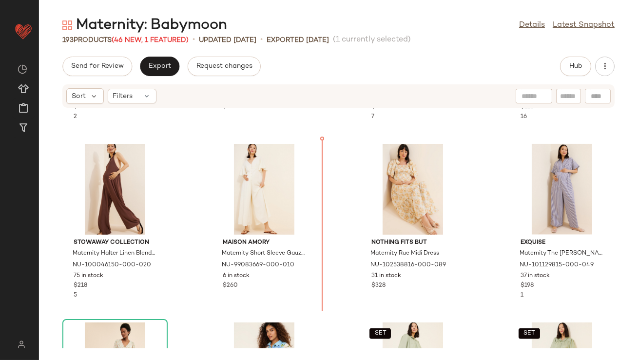
scroll to position [1946, 0]
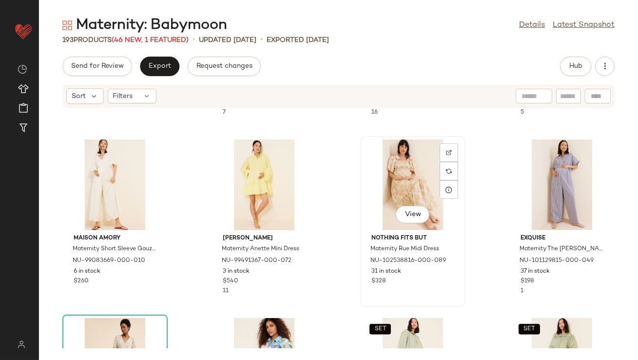
click at [403, 180] on div "View" at bounding box center [413, 184] width 99 height 91
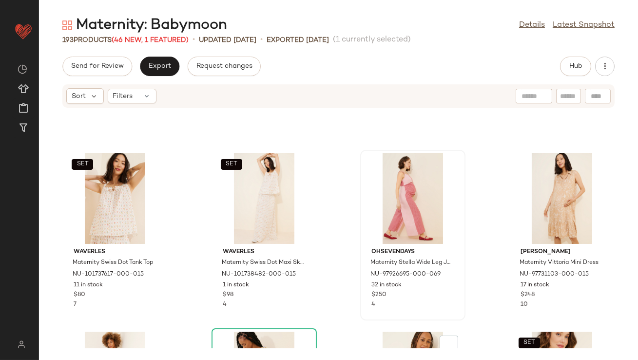
scroll to position [298, 0]
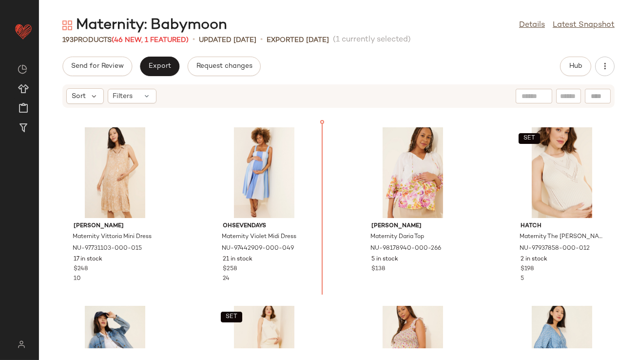
scroll to position [352, 0]
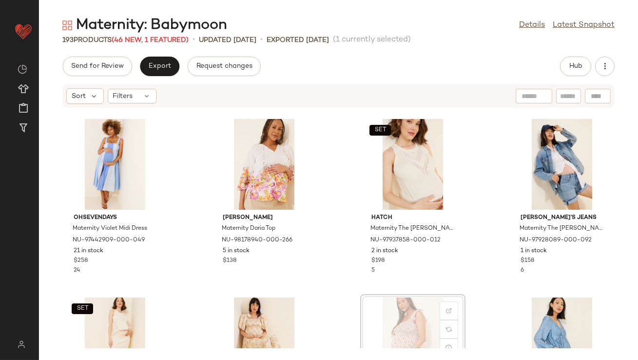
scroll to position [361, 0]
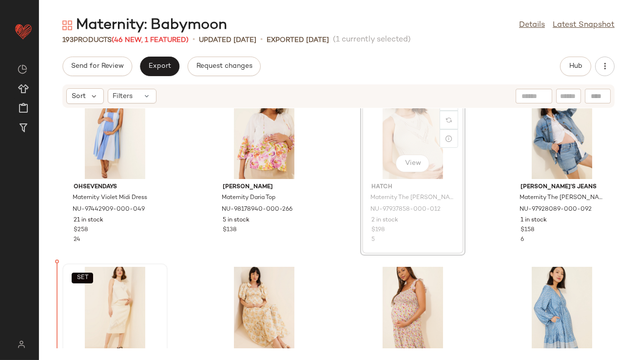
scroll to position [392, 0]
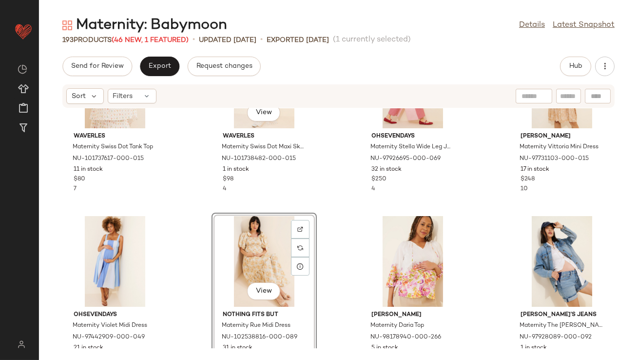
scroll to position [297, 0]
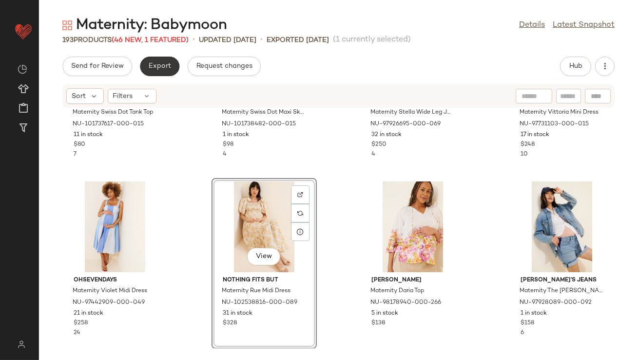
click at [166, 67] on span "Export" at bounding box center [159, 66] width 23 height 8
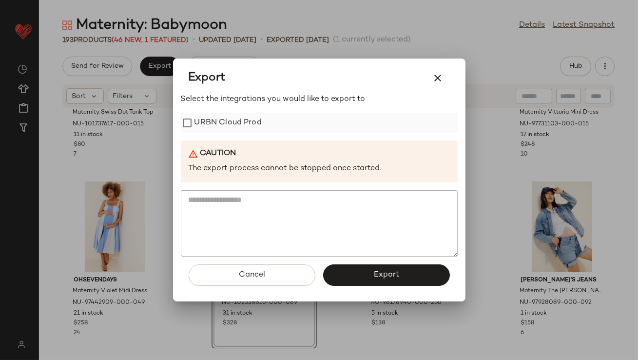
click at [211, 127] on label "URBN Cloud Prod" at bounding box center [228, 123] width 67 height 20
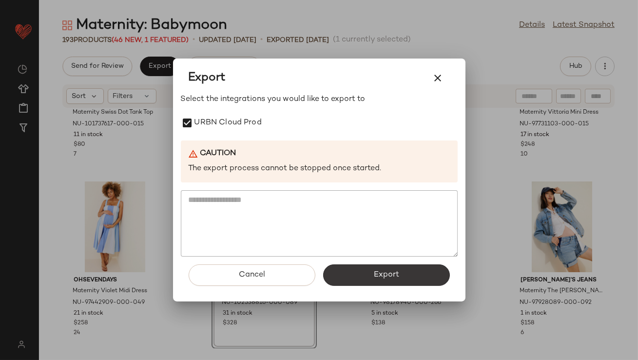
click at [372, 271] on button "Export" at bounding box center [386, 274] width 127 height 21
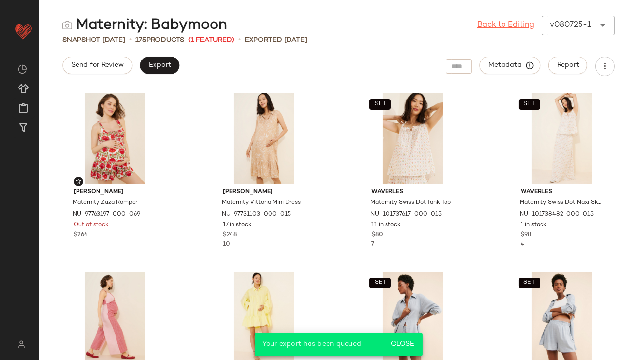
click at [492, 21] on link "Back to Editing" at bounding box center [506, 26] width 57 height 12
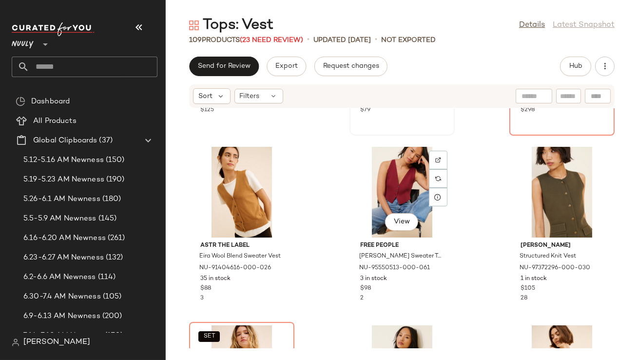
scroll to position [145, 0]
click at [98, 62] on input "text" at bounding box center [93, 67] width 128 height 20
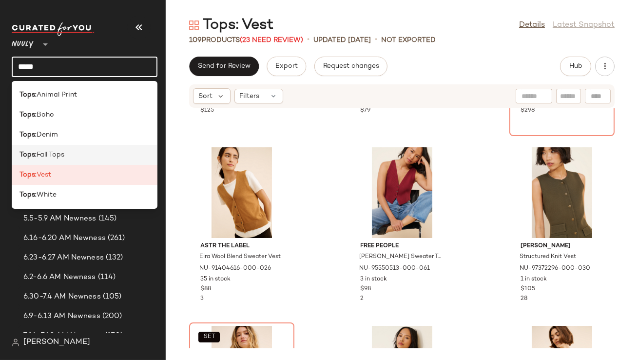
type input "*****"
click at [77, 159] on div "Tops: Fall Tops" at bounding box center [85, 155] width 130 height 10
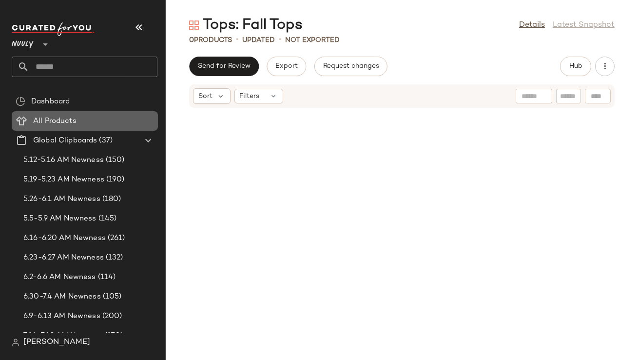
click at [66, 117] on span "All Products" at bounding box center [54, 121] width 43 height 11
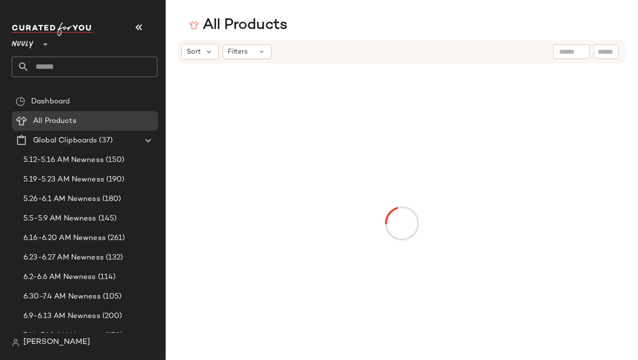
click at [100, 67] on input "text" at bounding box center [93, 67] width 128 height 20
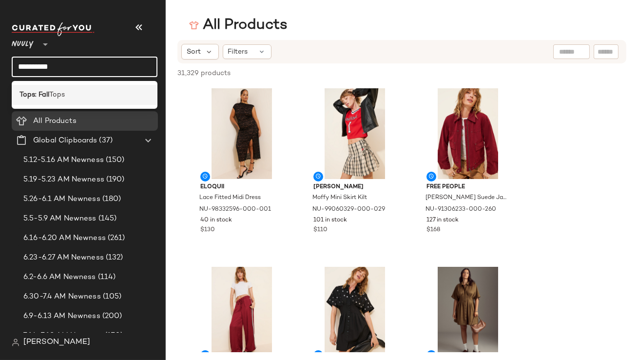
type input "**********"
click at [54, 94] on span "Tops" at bounding box center [57, 95] width 16 height 10
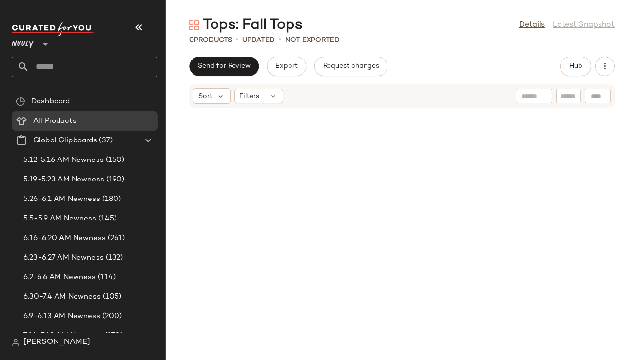
click at [140, 23] on icon "button" at bounding box center [139, 27] width 12 height 12
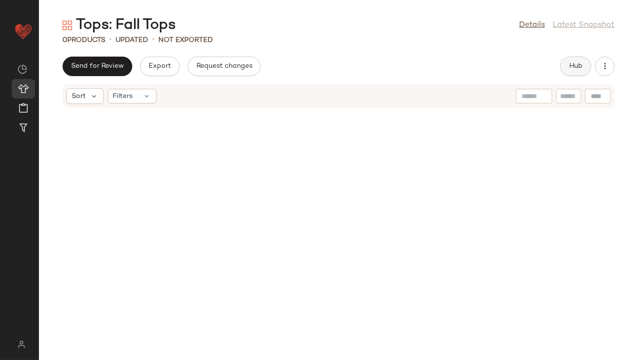
click at [578, 67] on span "Hub" at bounding box center [576, 66] width 14 height 8
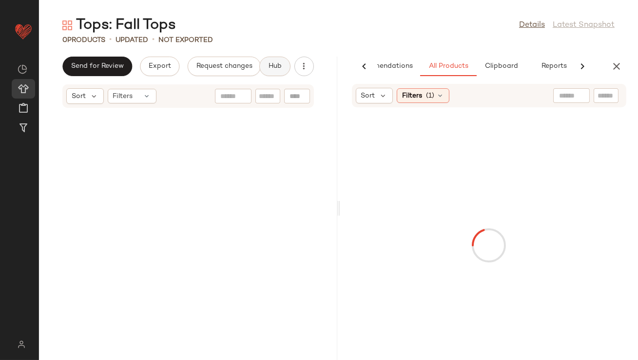
scroll to position [0, 55]
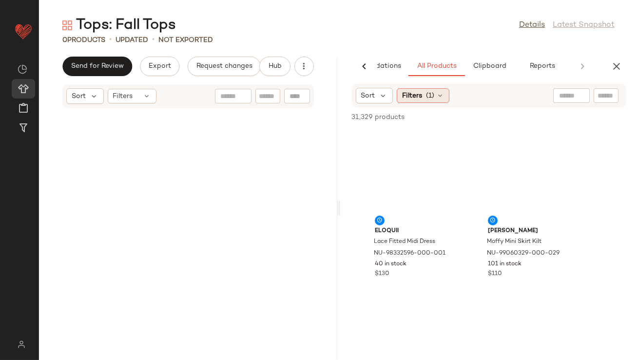
click at [441, 93] on icon at bounding box center [441, 96] width 8 height 8
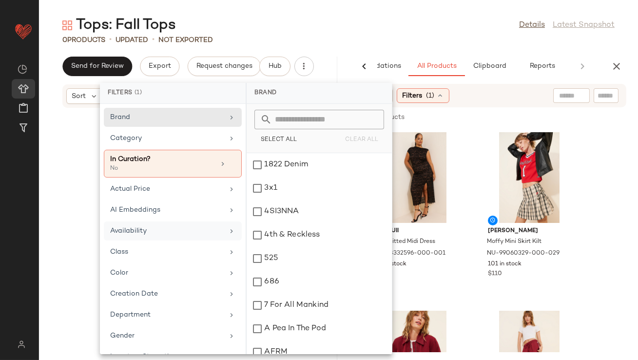
click at [167, 242] on div "Availability" at bounding box center [173, 251] width 138 height 19
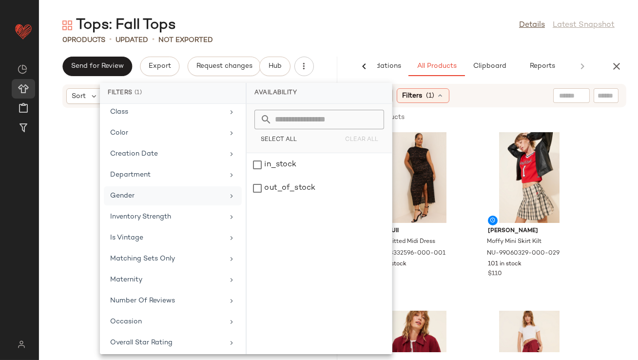
scroll to position [141, 0]
click at [153, 109] on div "Class" at bounding box center [167, 110] width 114 height 10
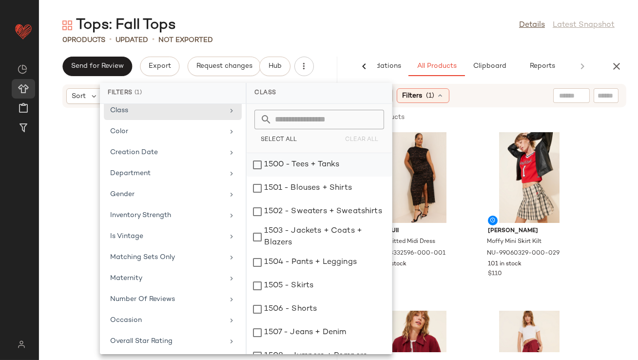
click at [284, 177] on div "1500 - Tees + Tanks" at bounding box center [319, 188] width 145 height 23
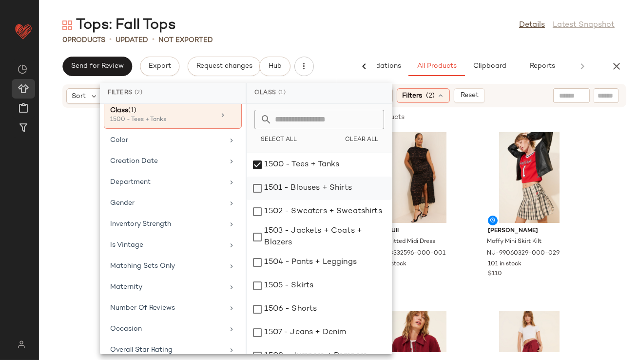
click at [283, 200] on div "1501 - Blouses + Shirts" at bounding box center [319, 211] width 145 height 23
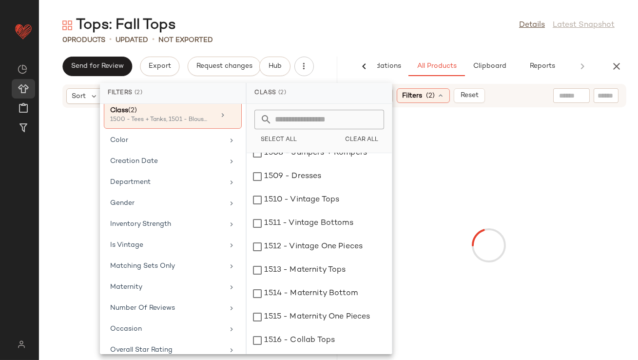
scroll to position [210, 0]
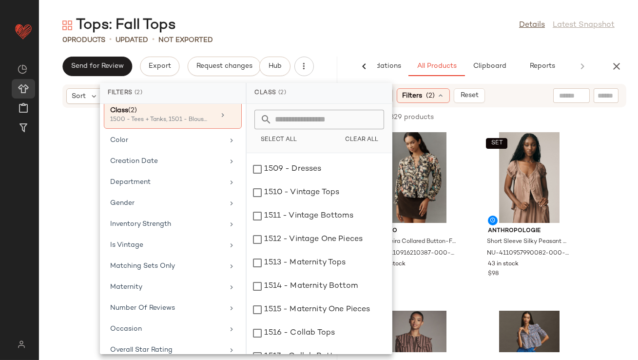
click at [369, 10] on main "Tops: Fall Tops Details Latest Snapshot 0 Products • updated • Not Exported Sen…" at bounding box center [319, 180] width 638 height 360
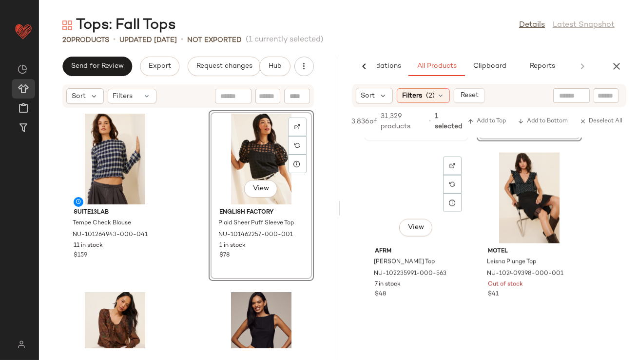
scroll to position [3029, 0]
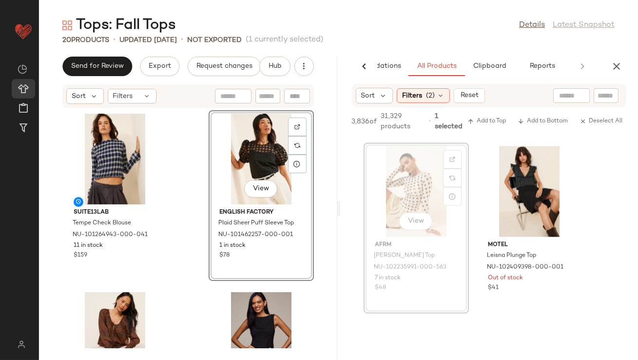
drag, startPoint x: 416, startPoint y: 196, endPoint x: 365, endPoint y: 196, distance: 51.2
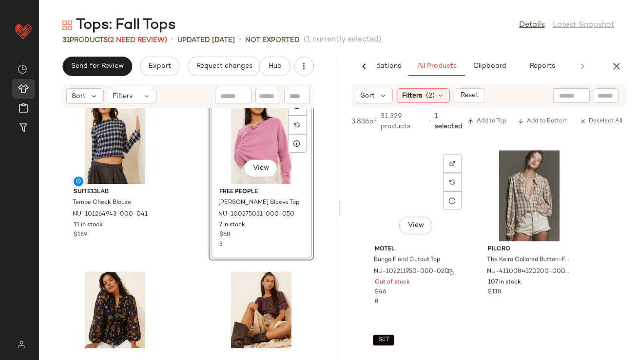
scroll to position [4634, 0]
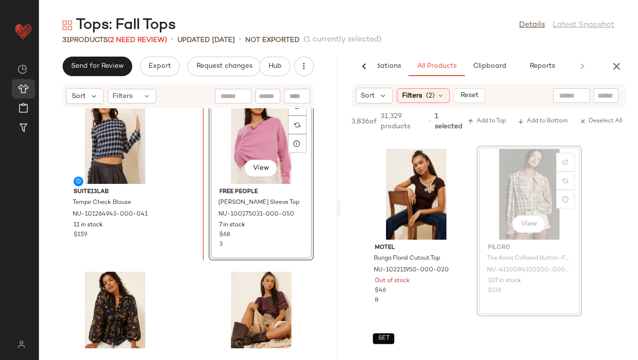
drag, startPoint x: 507, startPoint y: 207, endPoint x: 501, endPoint y: 207, distance: 5.4
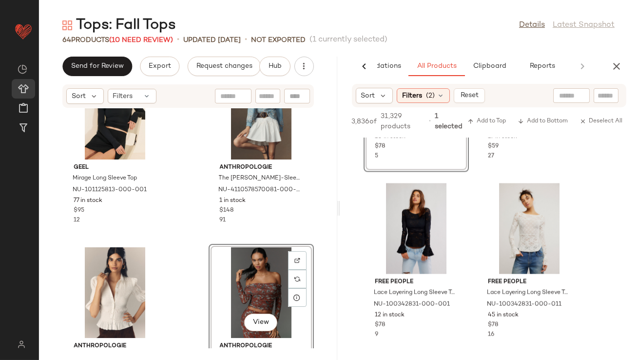
scroll to position [10351, 0]
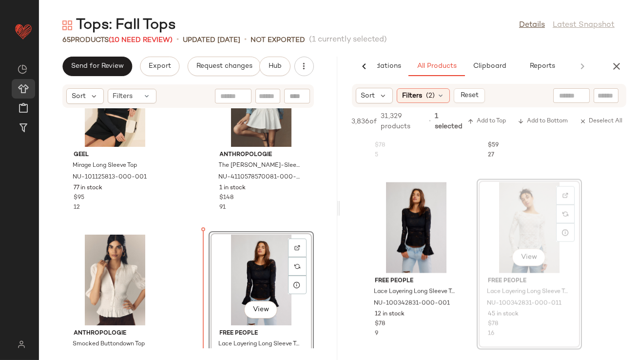
drag, startPoint x: 517, startPoint y: 206, endPoint x: 486, endPoint y: 213, distance: 31.0
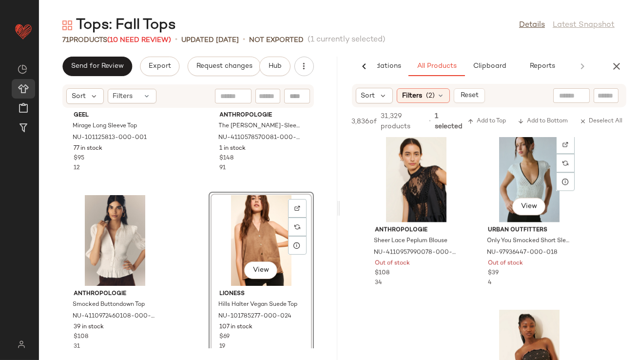
scroll to position [11715, 0]
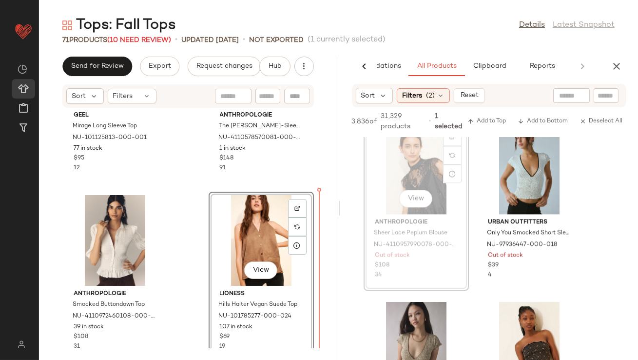
drag, startPoint x: 424, startPoint y: 153, endPoint x: 416, endPoint y: 154, distance: 8.8
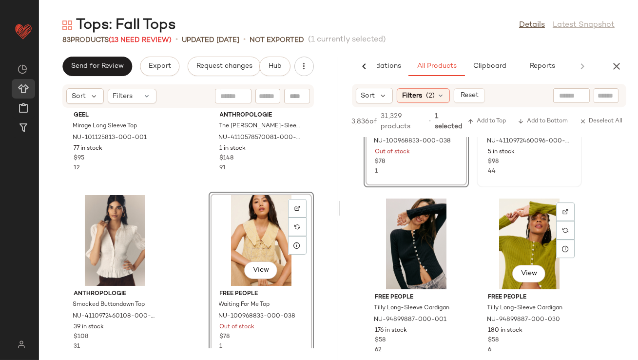
scroll to position [13533, 0]
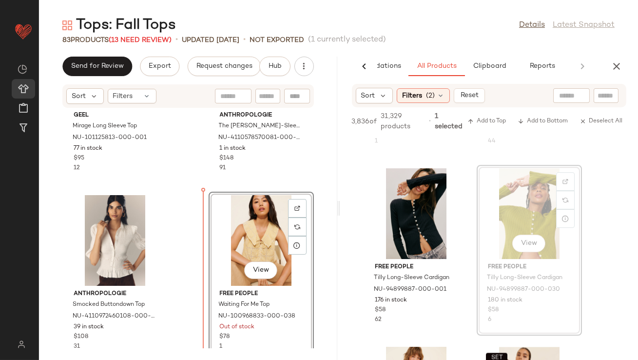
drag, startPoint x: 511, startPoint y: 218, endPoint x: 492, endPoint y: 218, distance: 19.0
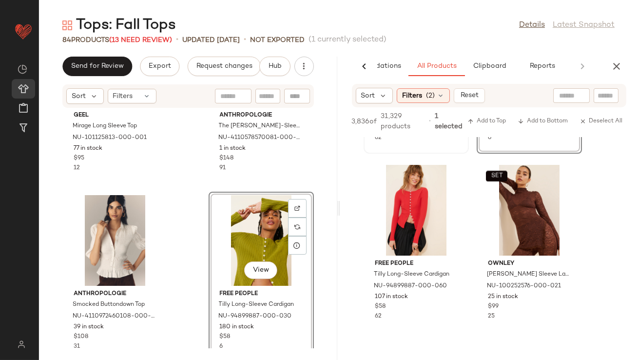
scroll to position [13742, 0]
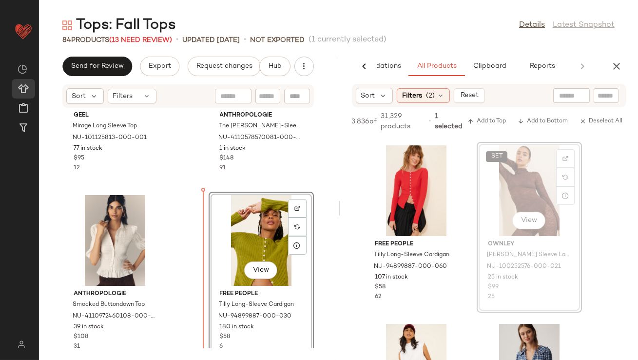
drag, startPoint x: 506, startPoint y: 168, endPoint x: 500, endPoint y: 168, distance: 5.9
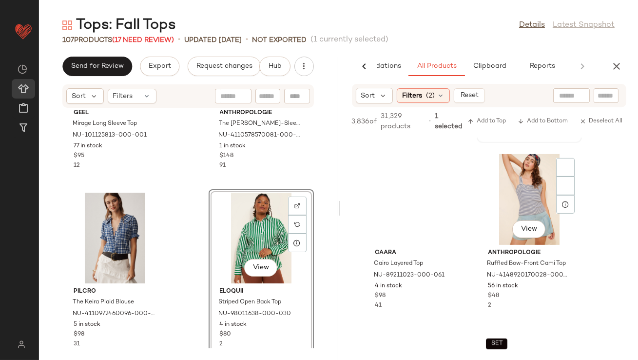
scroll to position [22126, 0]
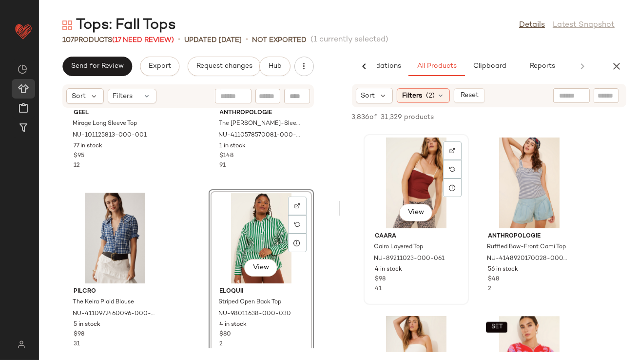
click at [421, 199] on div "View" at bounding box center [416, 183] width 99 height 91
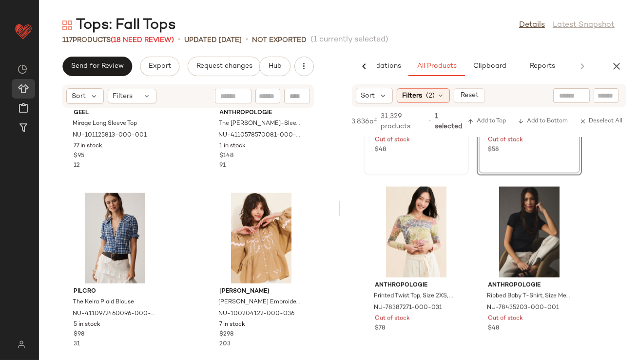
scroll to position [24730, 0]
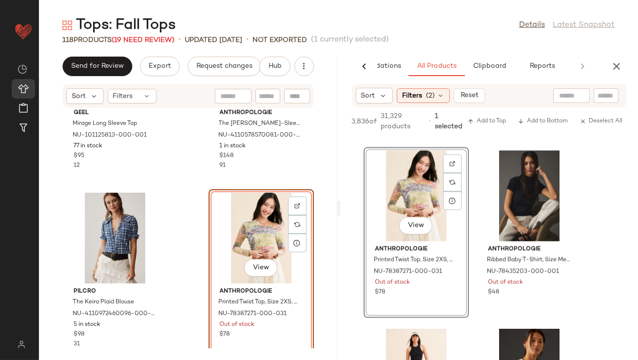
click at [248, 218] on div "View" at bounding box center [261, 238] width 99 height 91
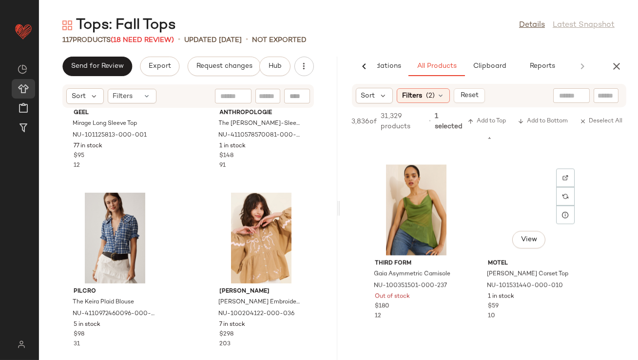
scroll to position [25320, 0]
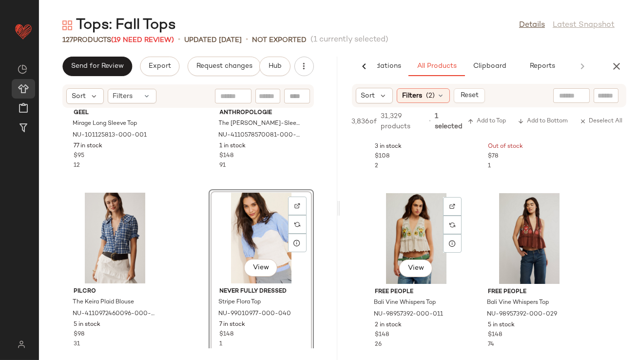
scroll to position [28411, 0]
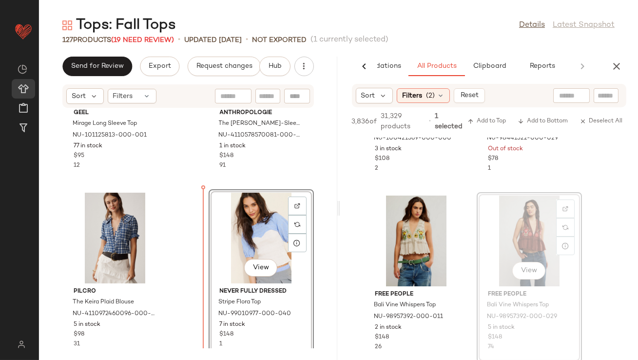
drag, startPoint x: 526, startPoint y: 230, endPoint x: 519, endPoint y: 230, distance: 6.8
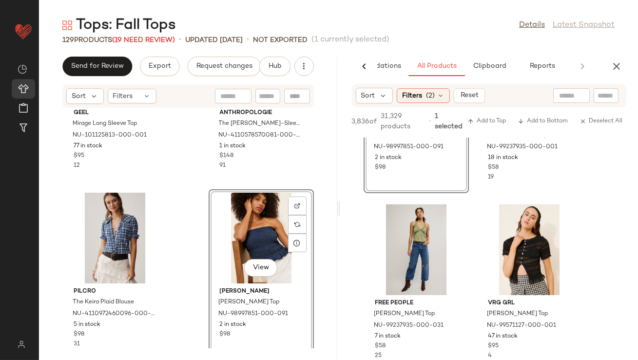
scroll to position [28778, 0]
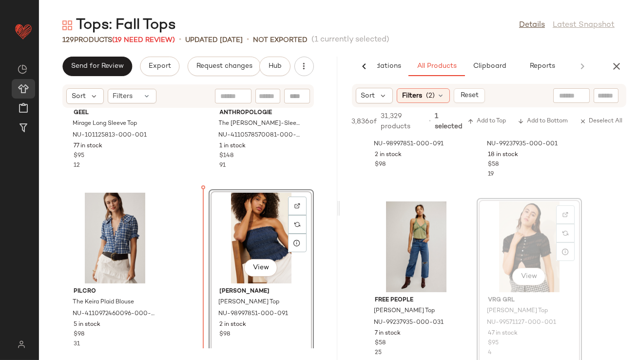
drag, startPoint x: 509, startPoint y: 241, endPoint x: 492, endPoint y: 241, distance: 17.1
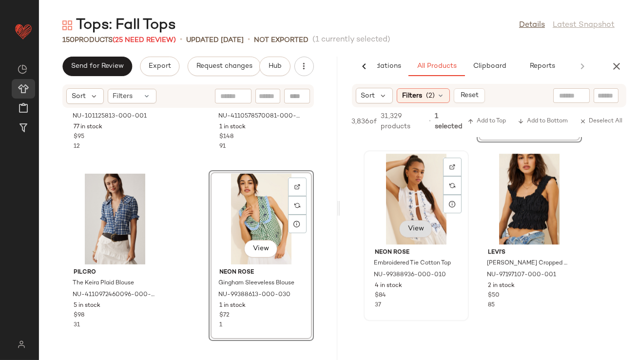
scroll to position [33486, 0]
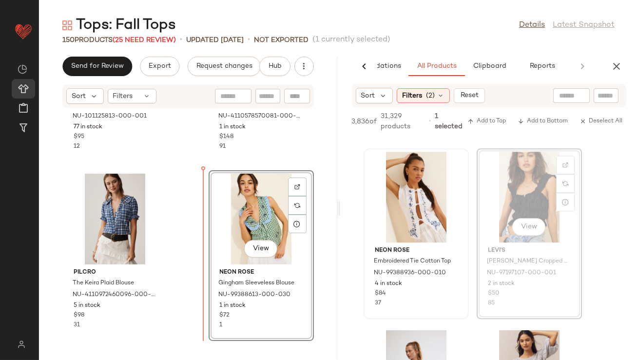
drag, startPoint x: 501, startPoint y: 209, endPoint x: 492, endPoint y: 209, distance: 8.8
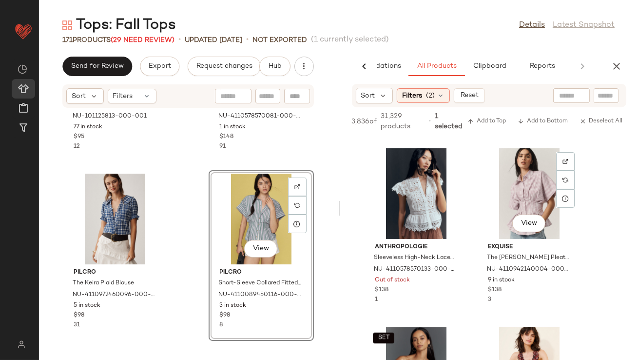
scroll to position [42627, 0]
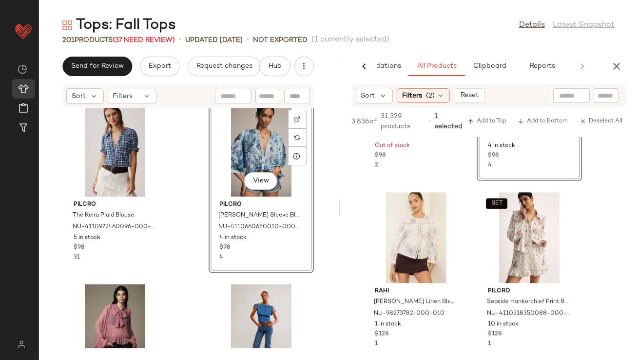
scroll to position [53632, 0]
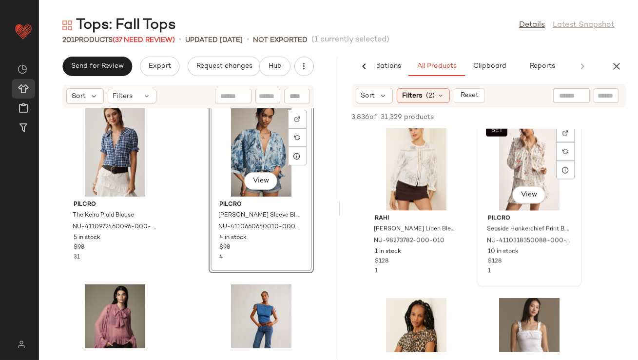
click at [515, 184] on div "SET View" at bounding box center [529, 164] width 99 height 91
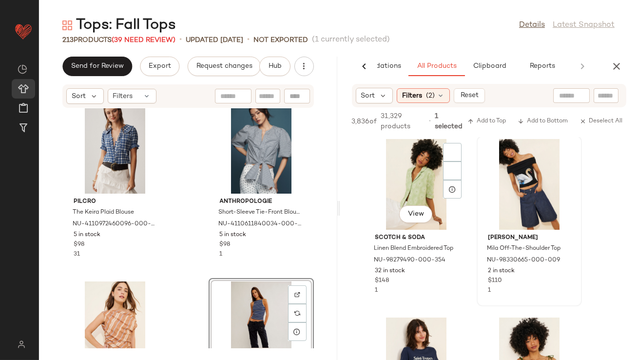
scroll to position [56038, 0]
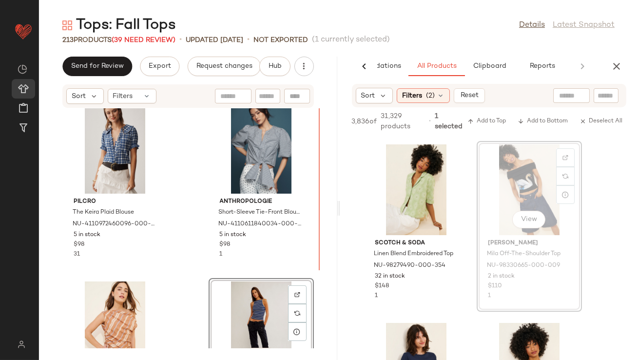
drag, startPoint x: 537, startPoint y: 188, endPoint x: 525, endPoint y: 190, distance: 11.9
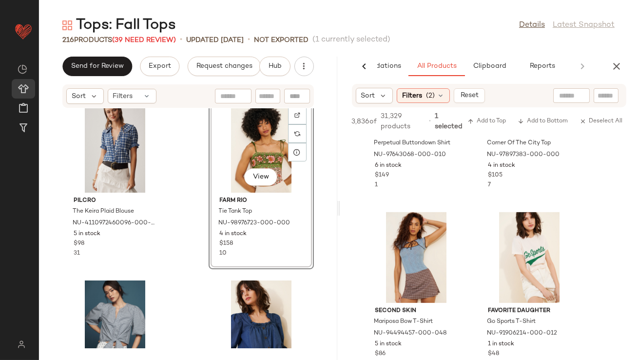
scroll to position [57304, 0]
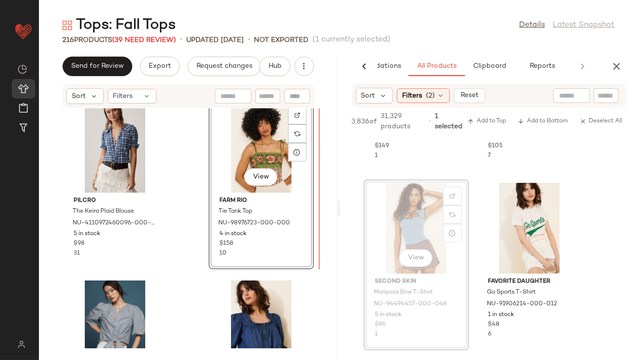
drag, startPoint x: 406, startPoint y: 217, endPoint x: 401, endPoint y: 217, distance: 5.4
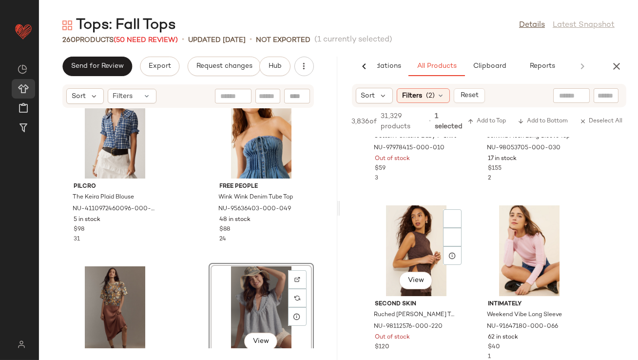
scroll to position [69957, 0]
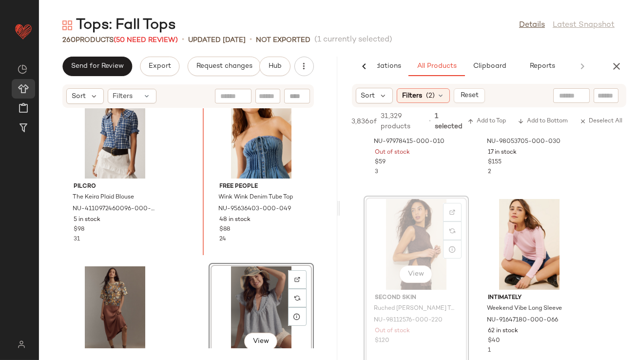
drag, startPoint x: 413, startPoint y: 232, endPoint x: 407, endPoint y: 232, distance: 5.4
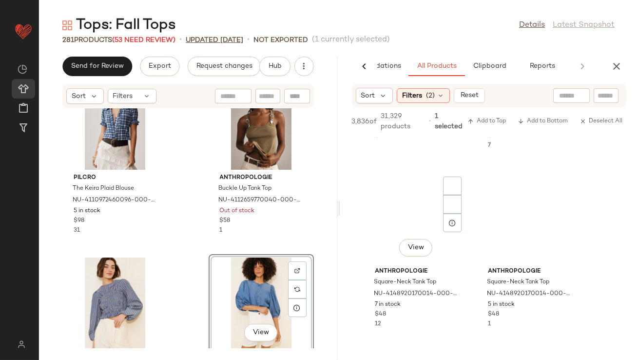
scroll to position [78405, 0]
